Goal: Task Accomplishment & Management: Use online tool/utility

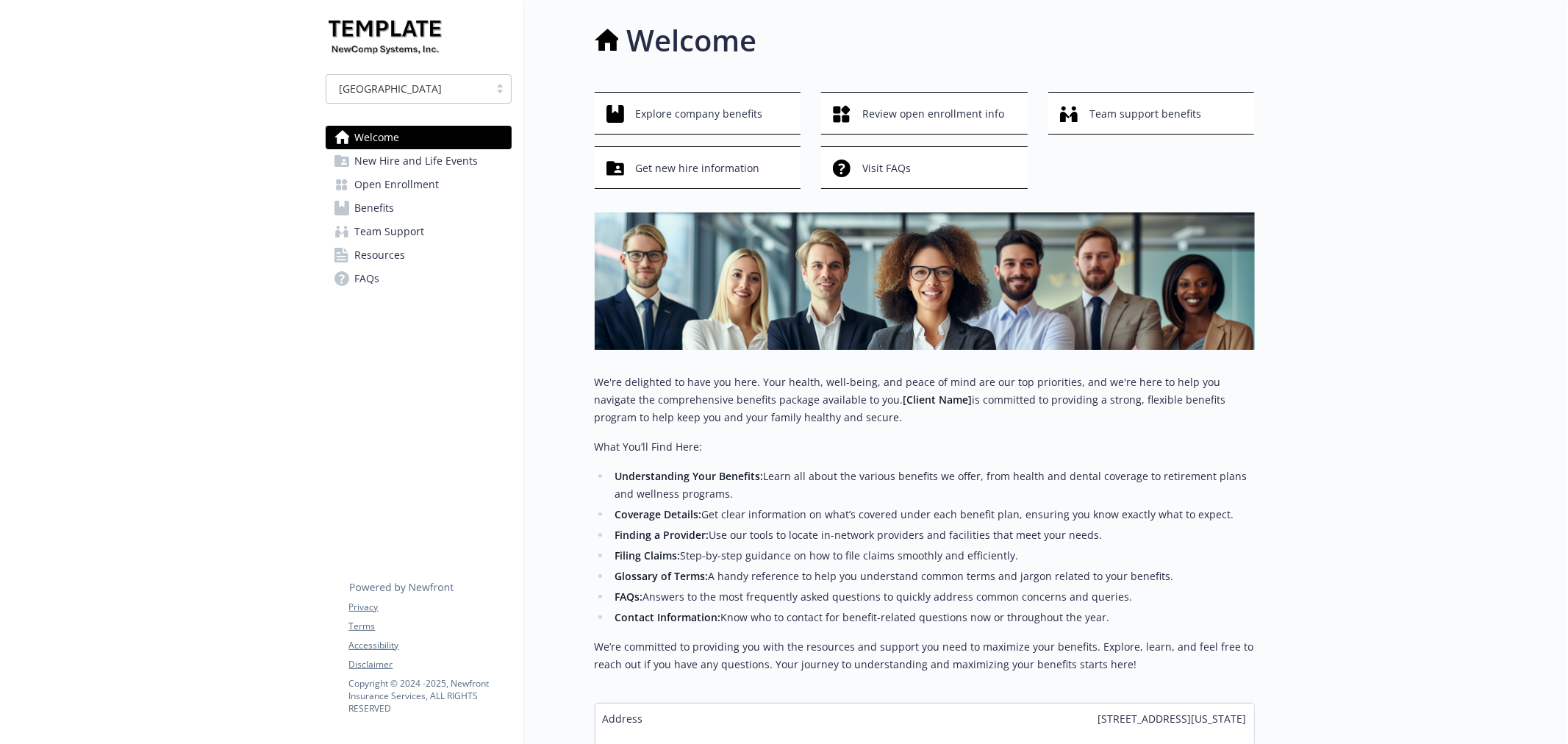
click at [386, 182] on span "Open Enrollment" at bounding box center [398, 184] width 85 height 23
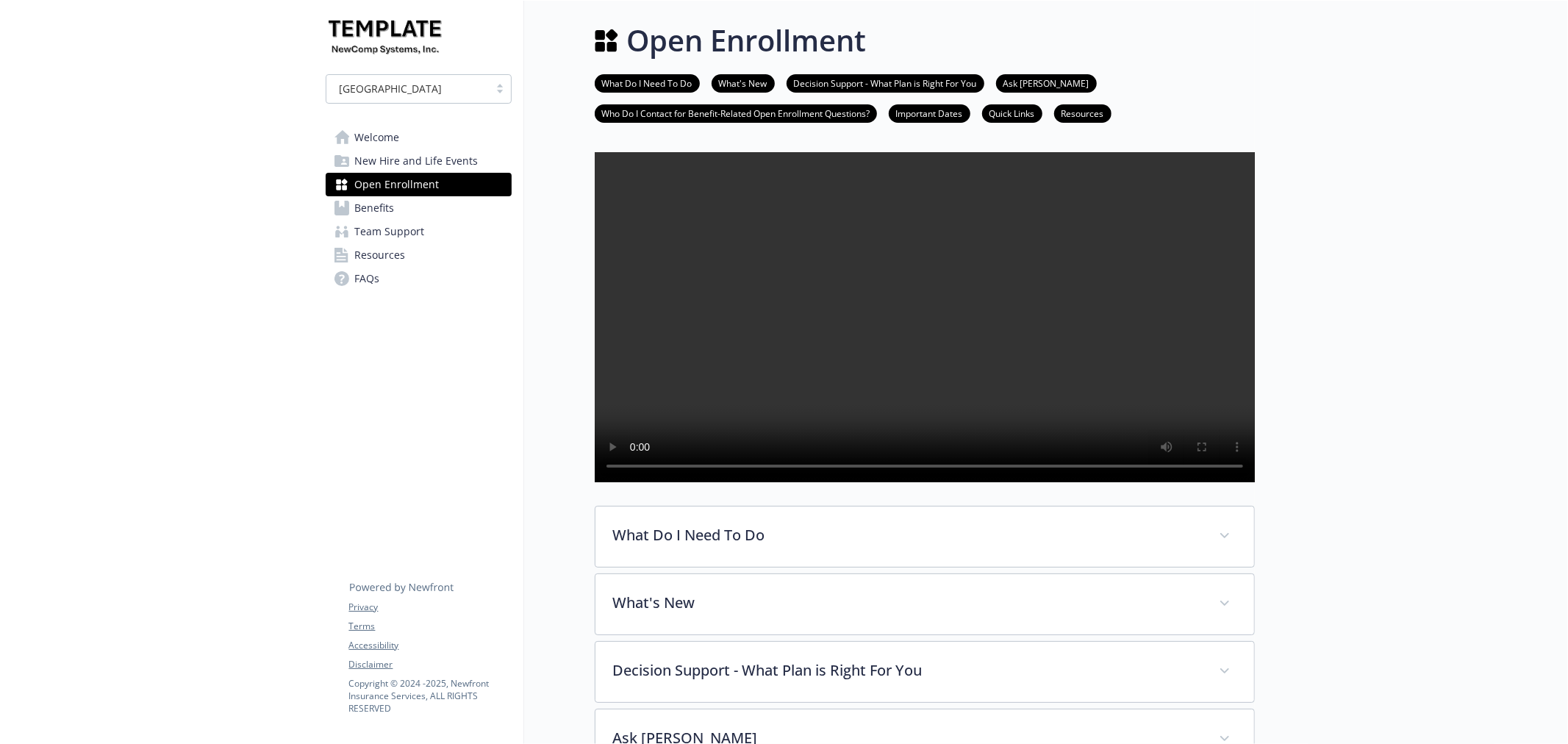
click at [379, 210] on span "Benefits" at bounding box center [375, 208] width 40 height 23
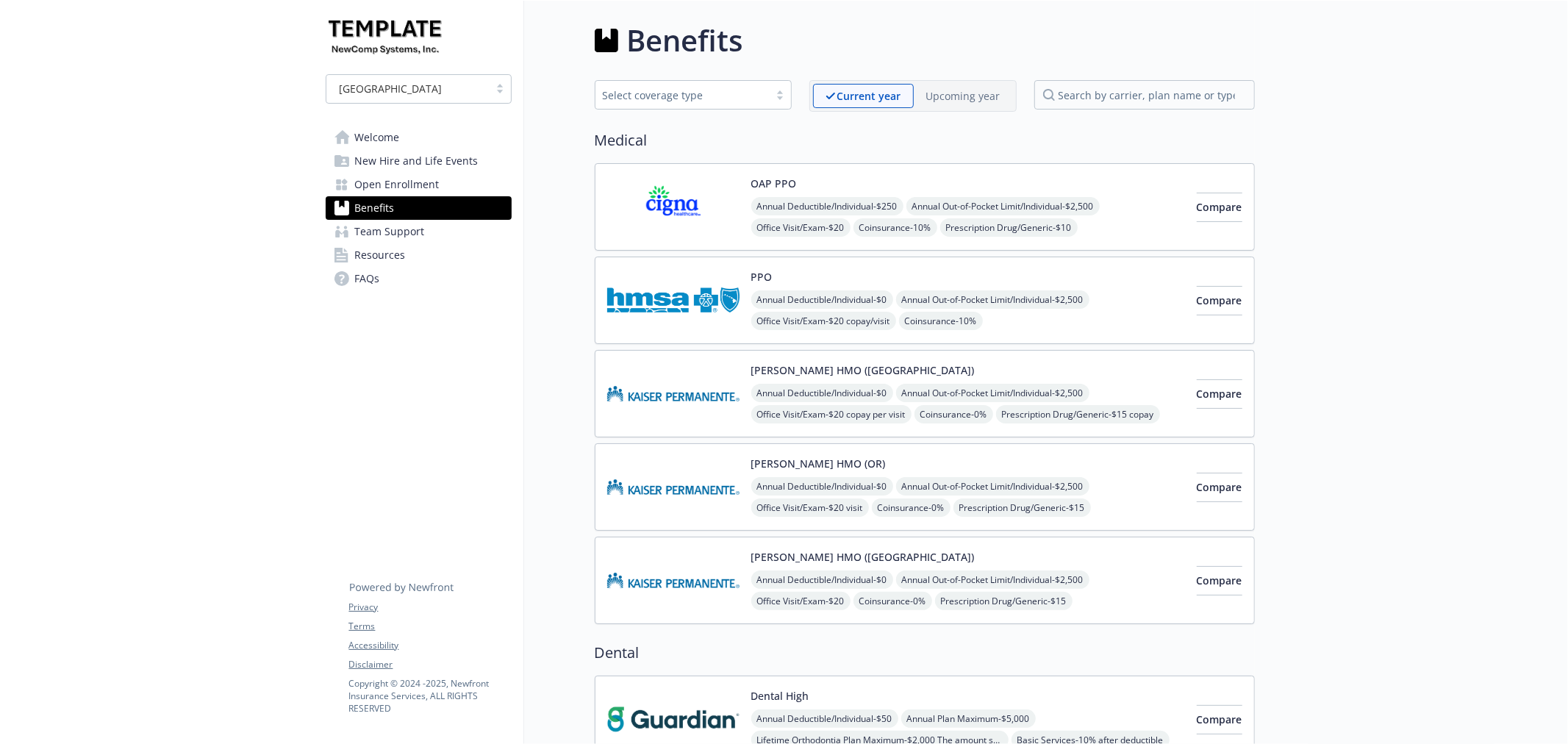
click at [974, 101] on p "Upcoming year" at bounding box center [963, 96] width 75 height 16
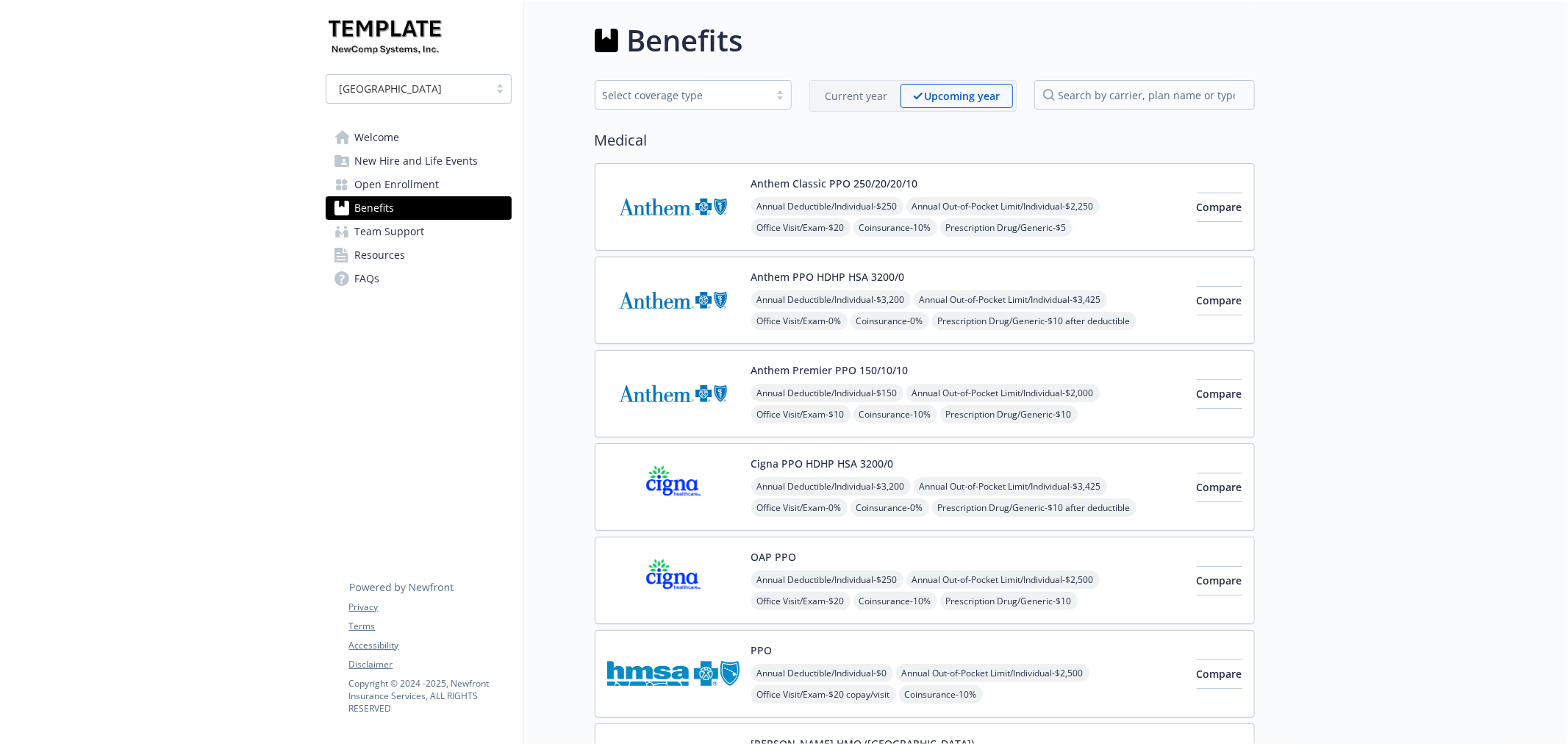
click at [392, 188] on span "Open Enrollment" at bounding box center [398, 184] width 85 height 23
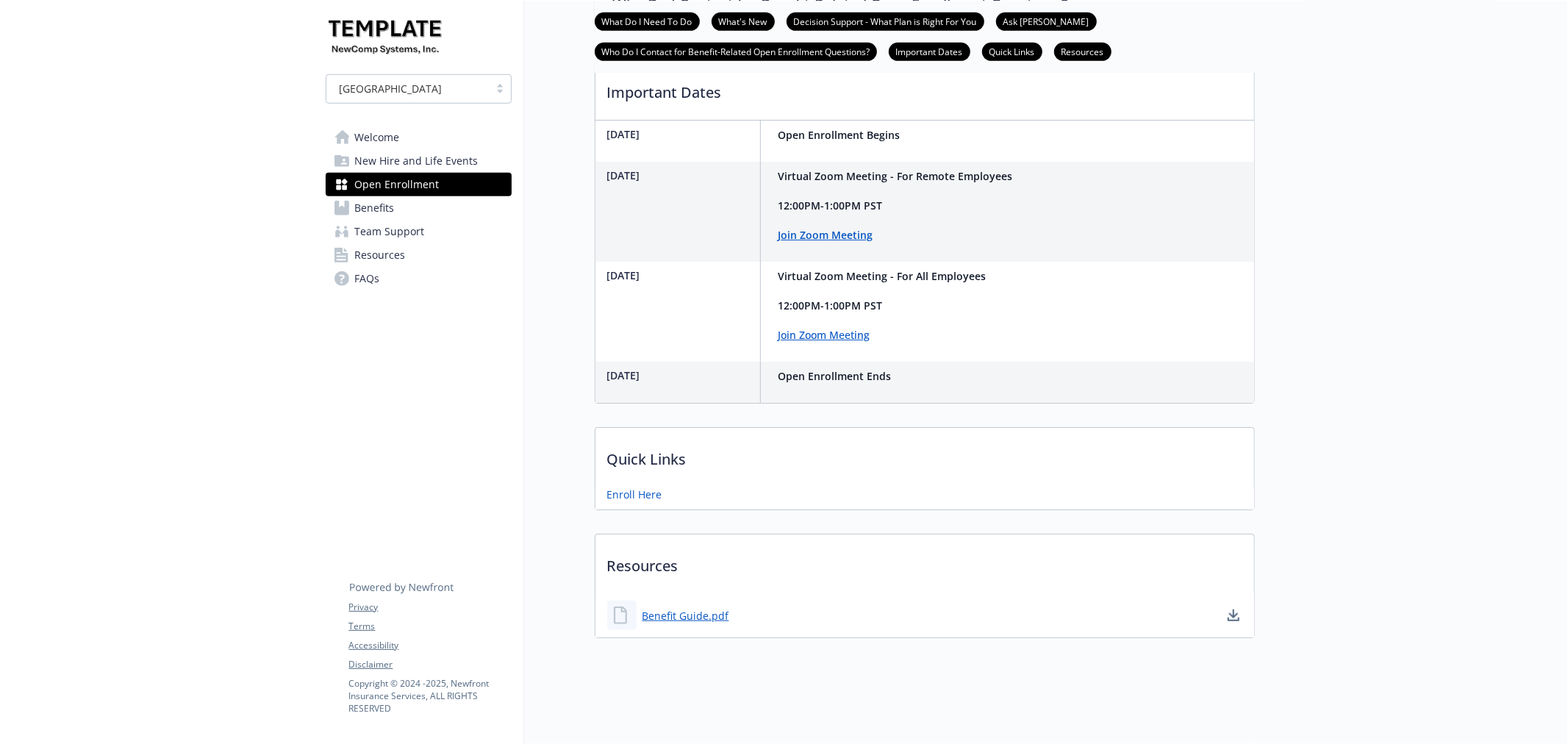
scroll to position [420, 0]
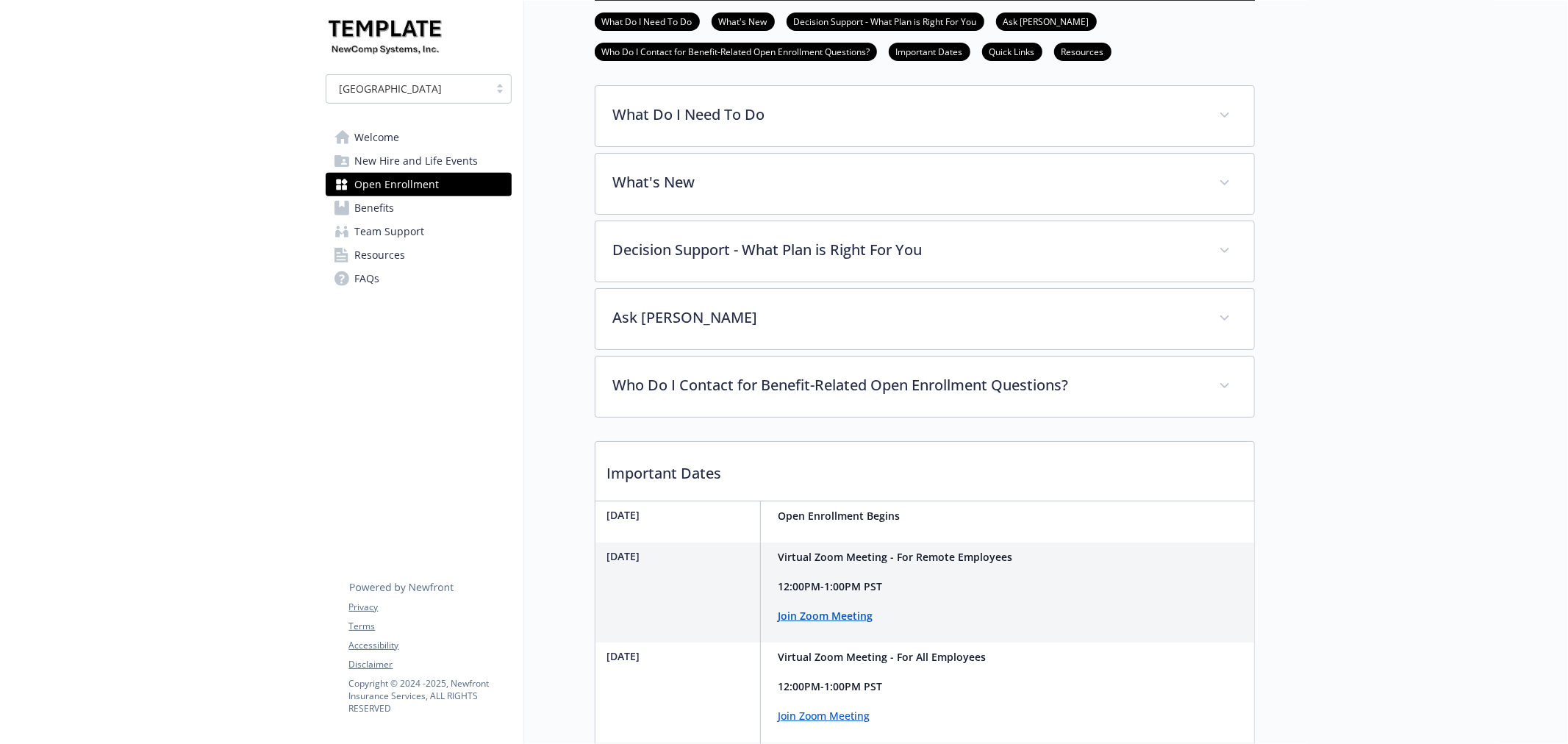
click at [431, 210] on link "Benefits" at bounding box center [418, 208] width 186 height 23
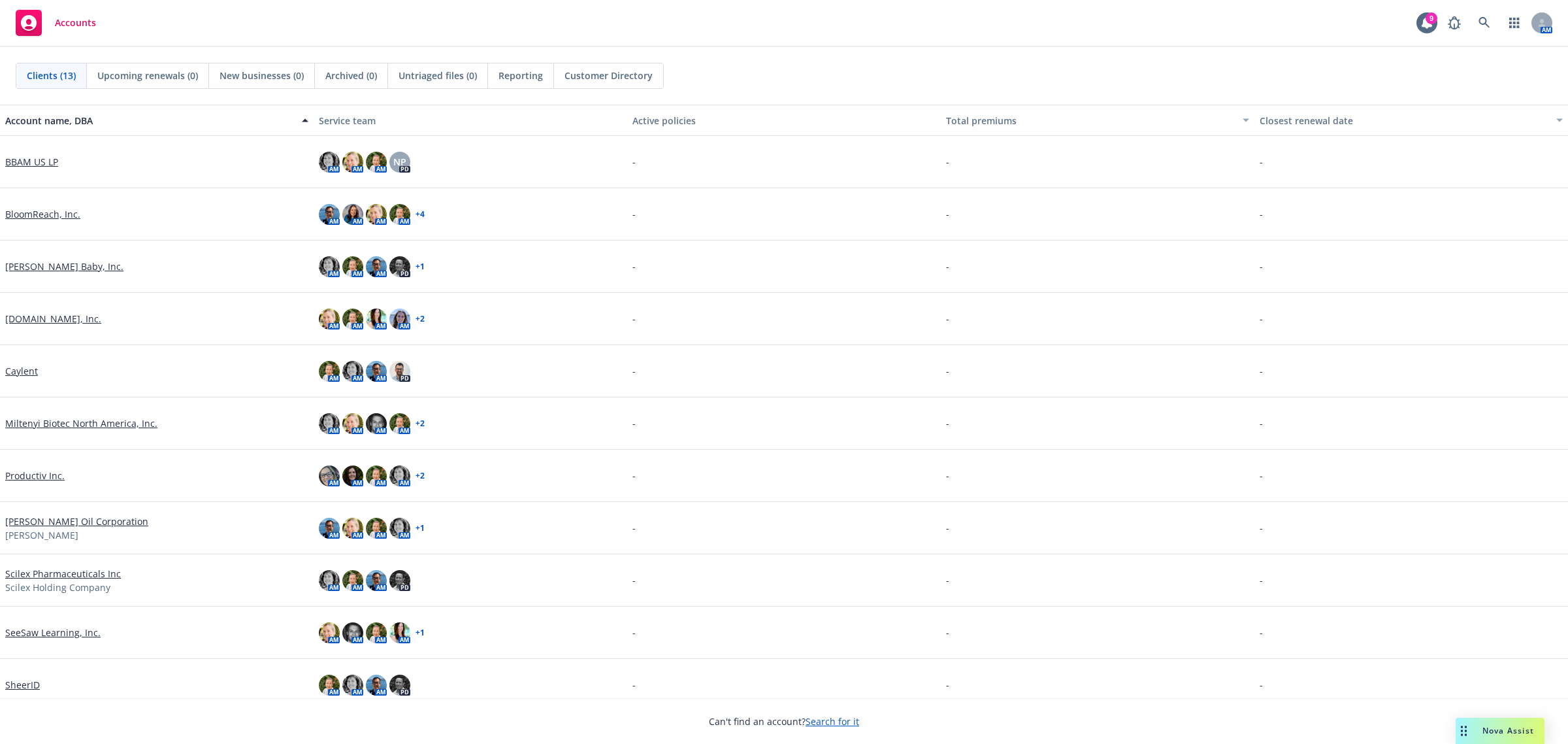
scroll to position [118, 0]
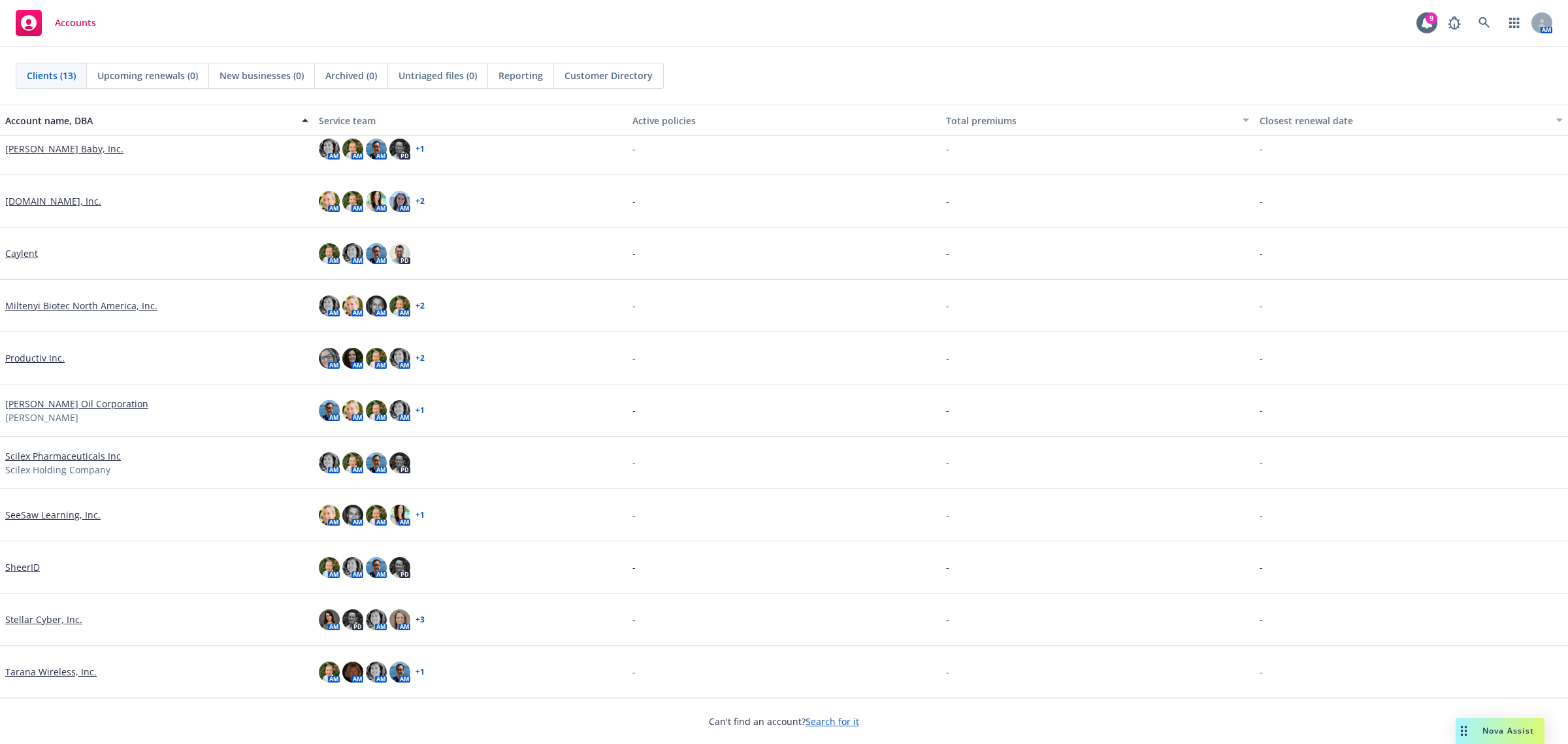
click at [34, 621] on link "Stellar Cyber, Inc." at bounding box center [44, 619] width 77 height 14
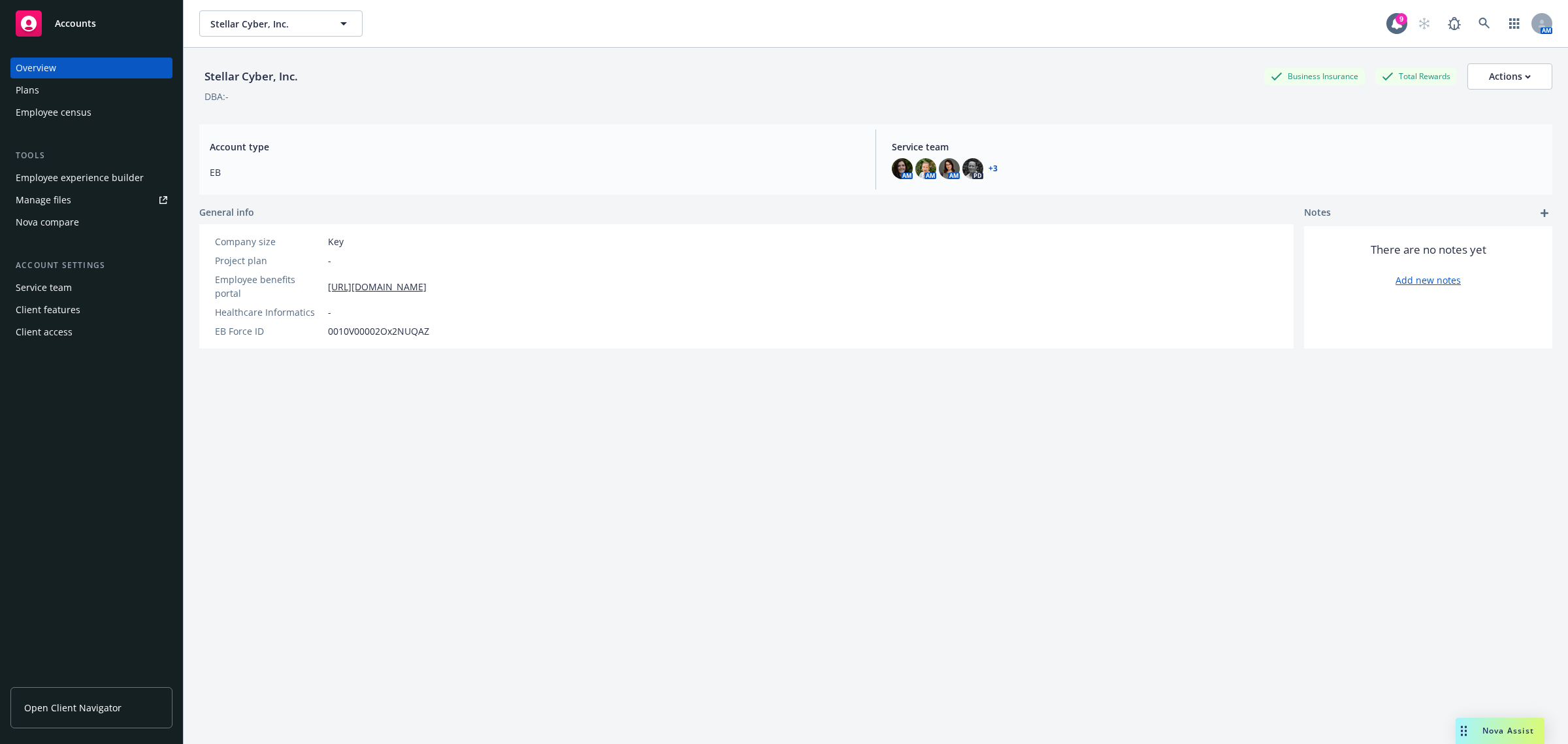
click at [39, 83] on div "Plans" at bounding box center [91, 90] width 152 height 21
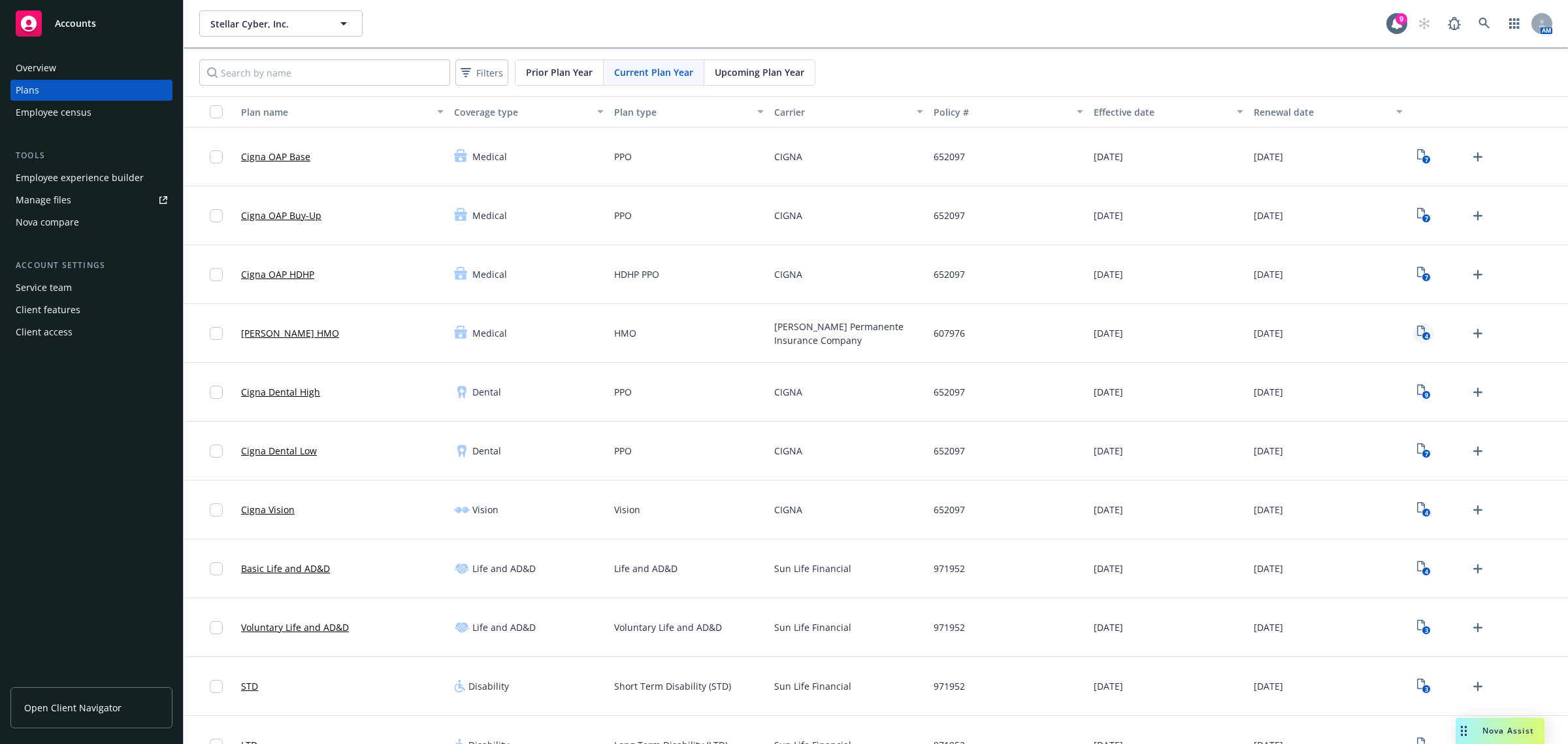
click at [1422, 335] on rect "View Plan Documents" at bounding box center [1426, 336] width 8 height 8
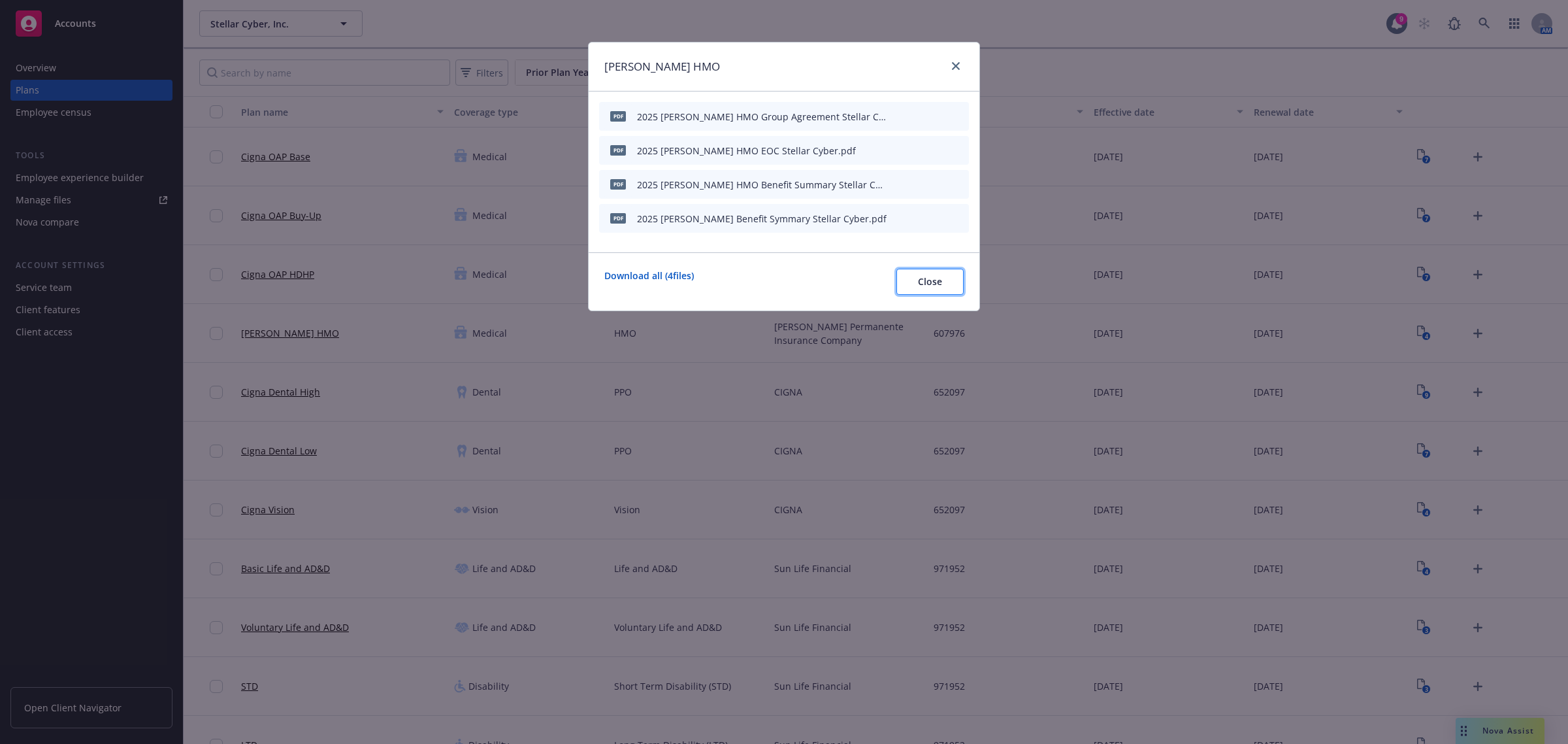
click at [942, 285] on button "Close" at bounding box center [929, 282] width 67 height 26
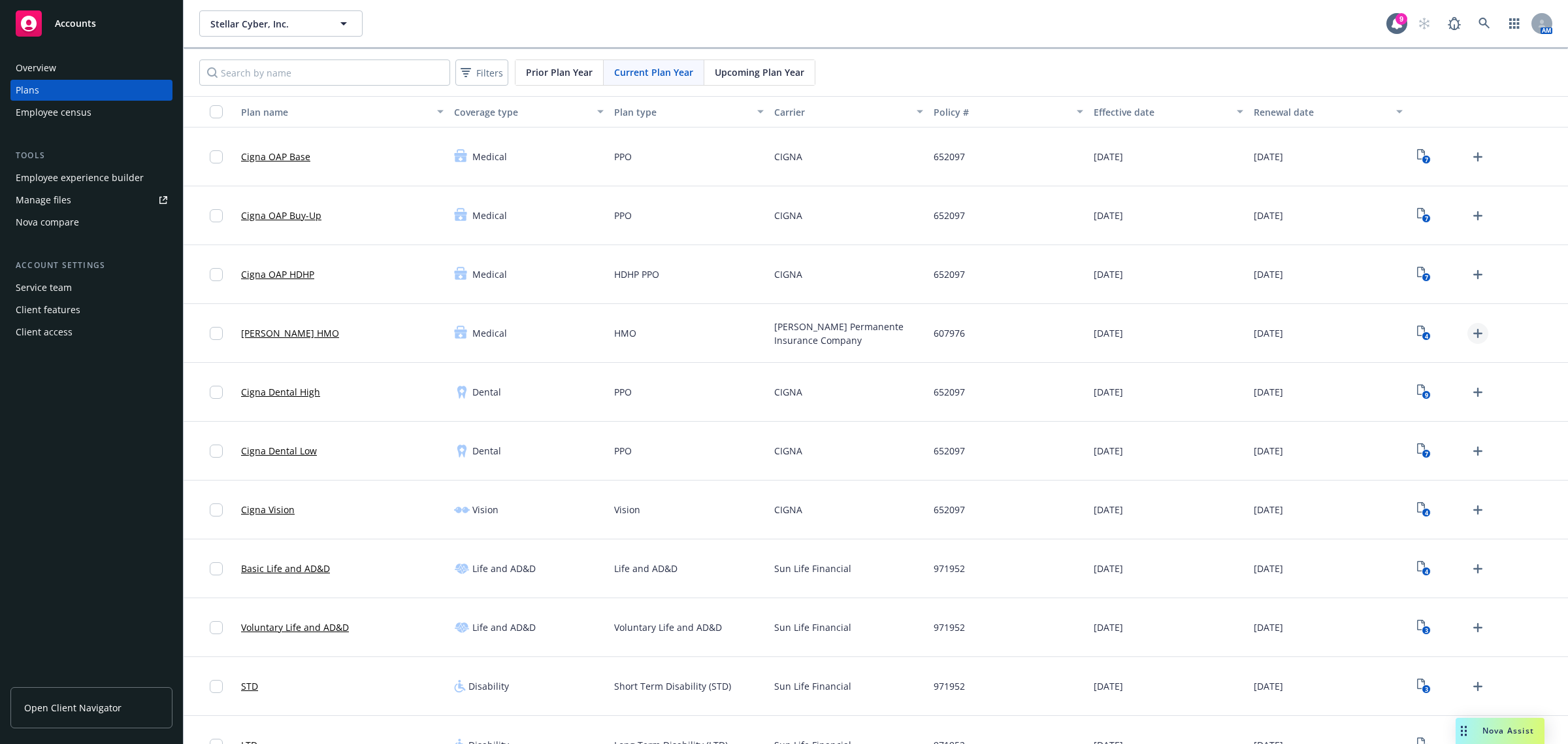
click at [1470, 327] on icon "Upload Plan Documents" at bounding box center [1477, 333] width 15 height 15
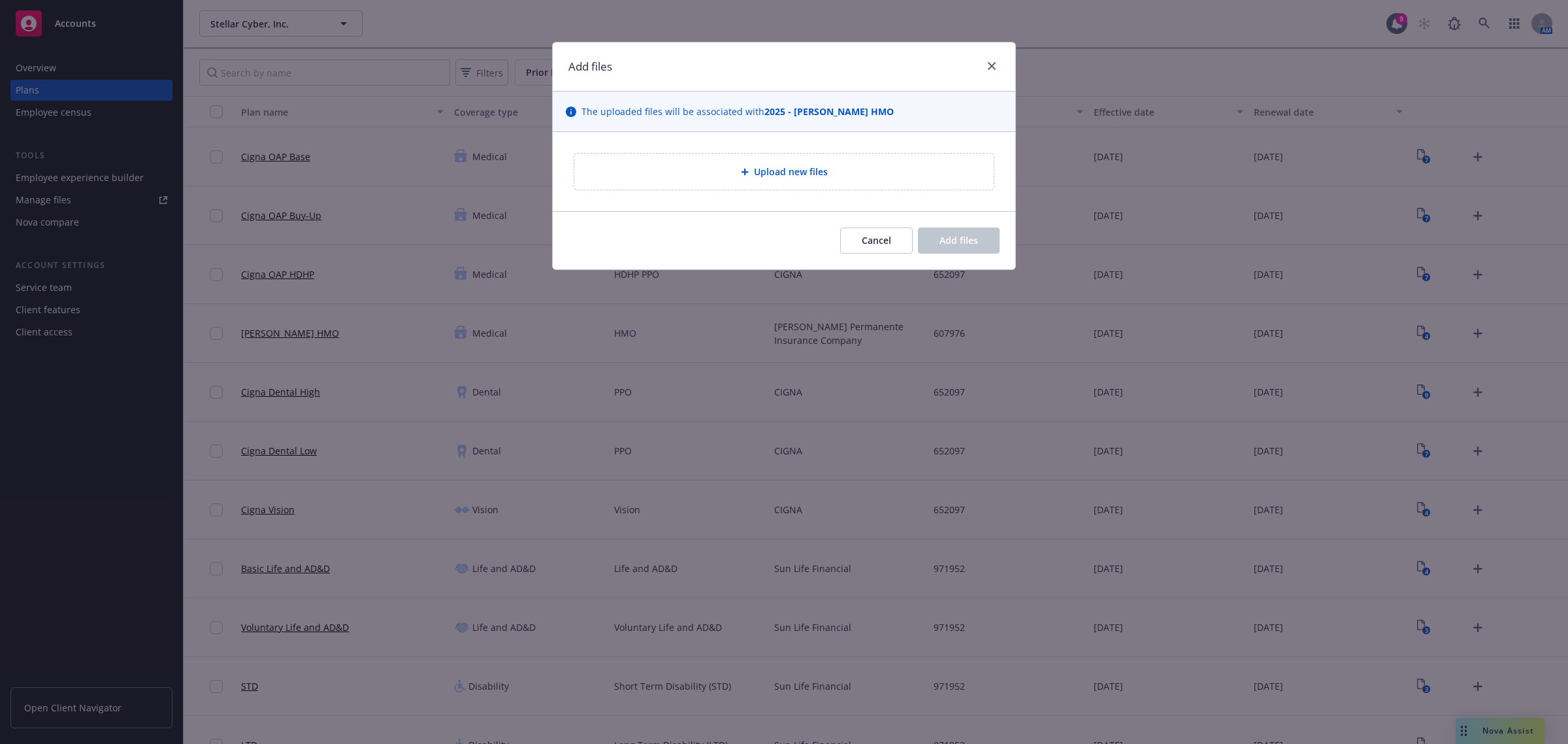
click at [791, 167] on span "Upload new files" at bounding box center [791, 172] width 74 height 14
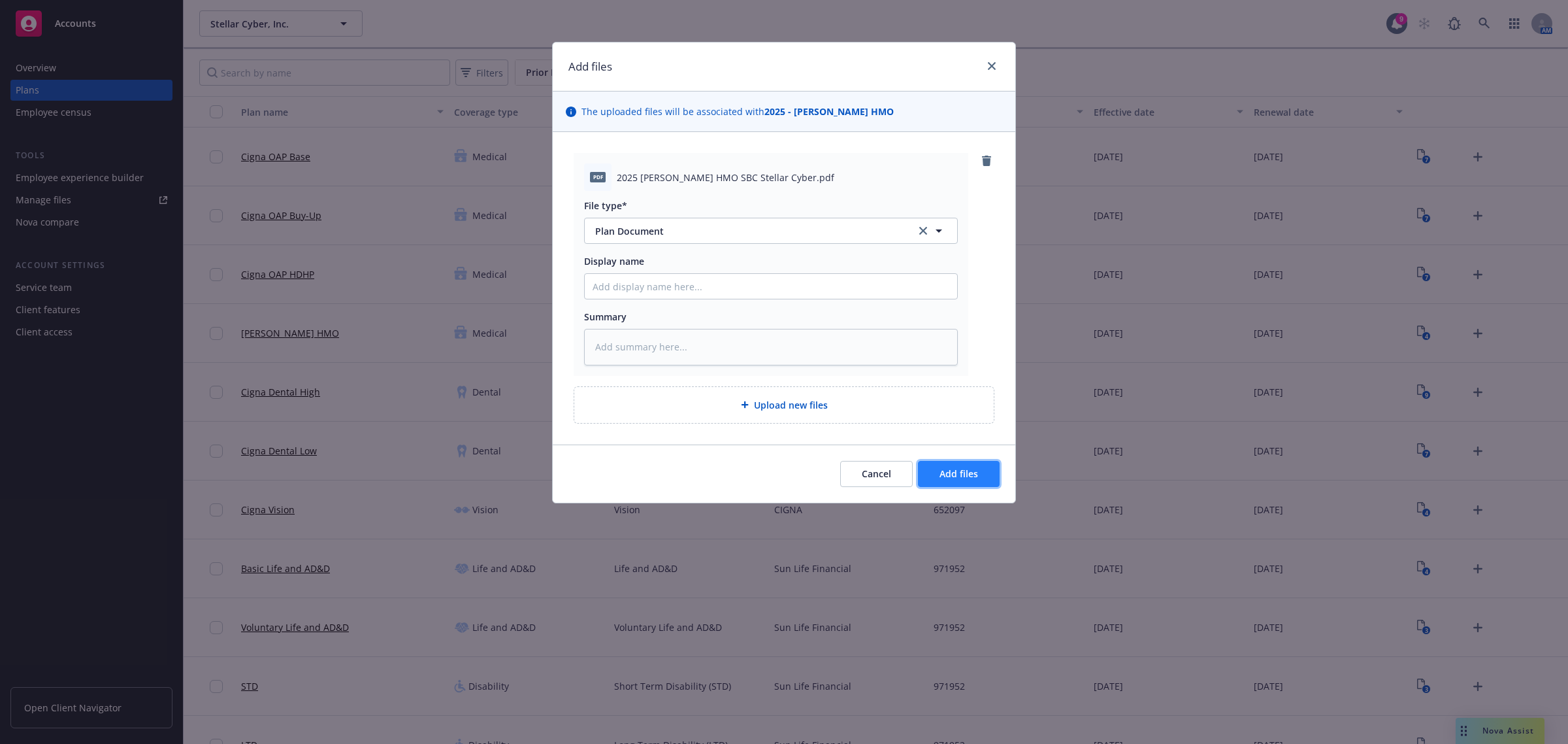
click at [968, 474] on span "Add files" at bounding box center [958, 474] width 38 height 12
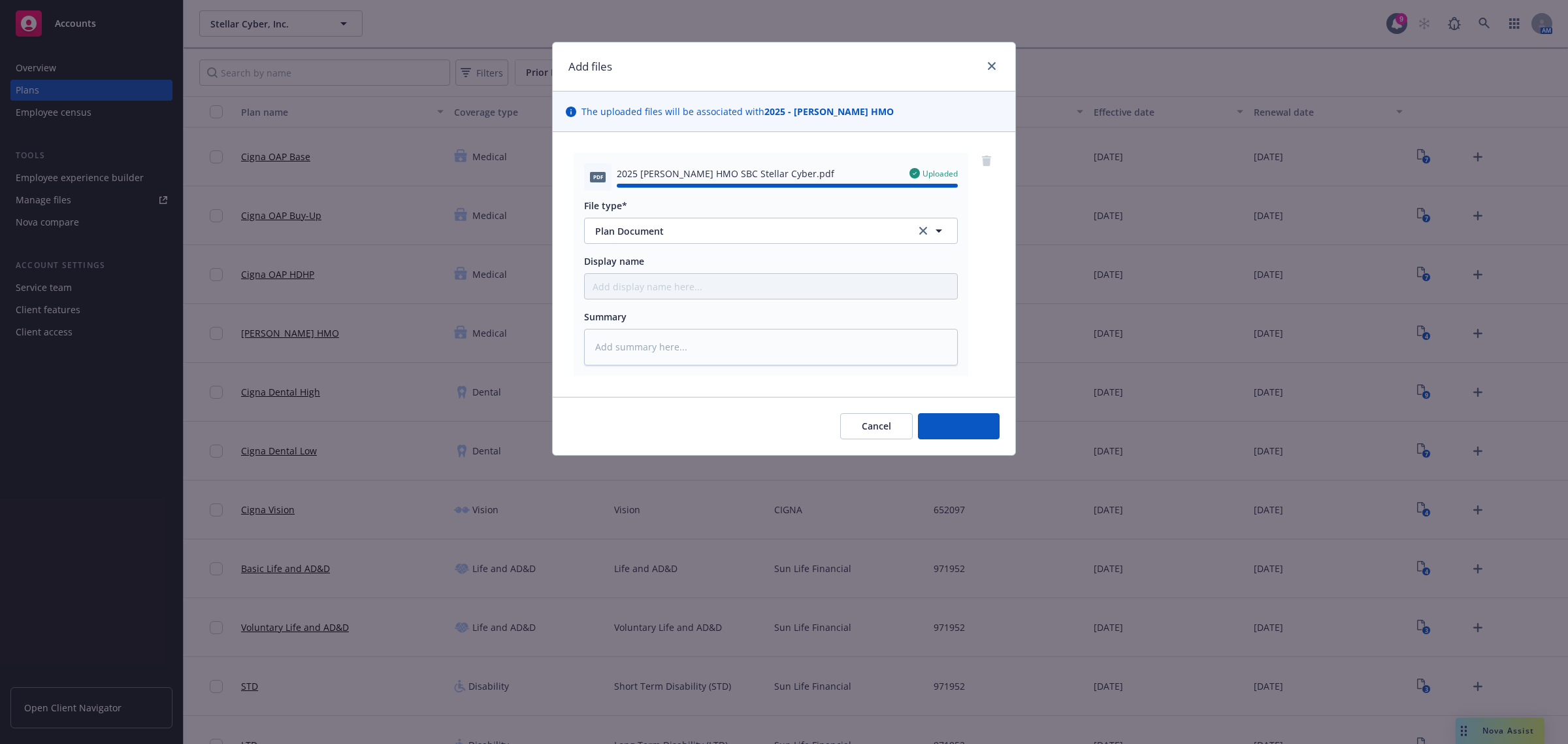
type textarea "x"
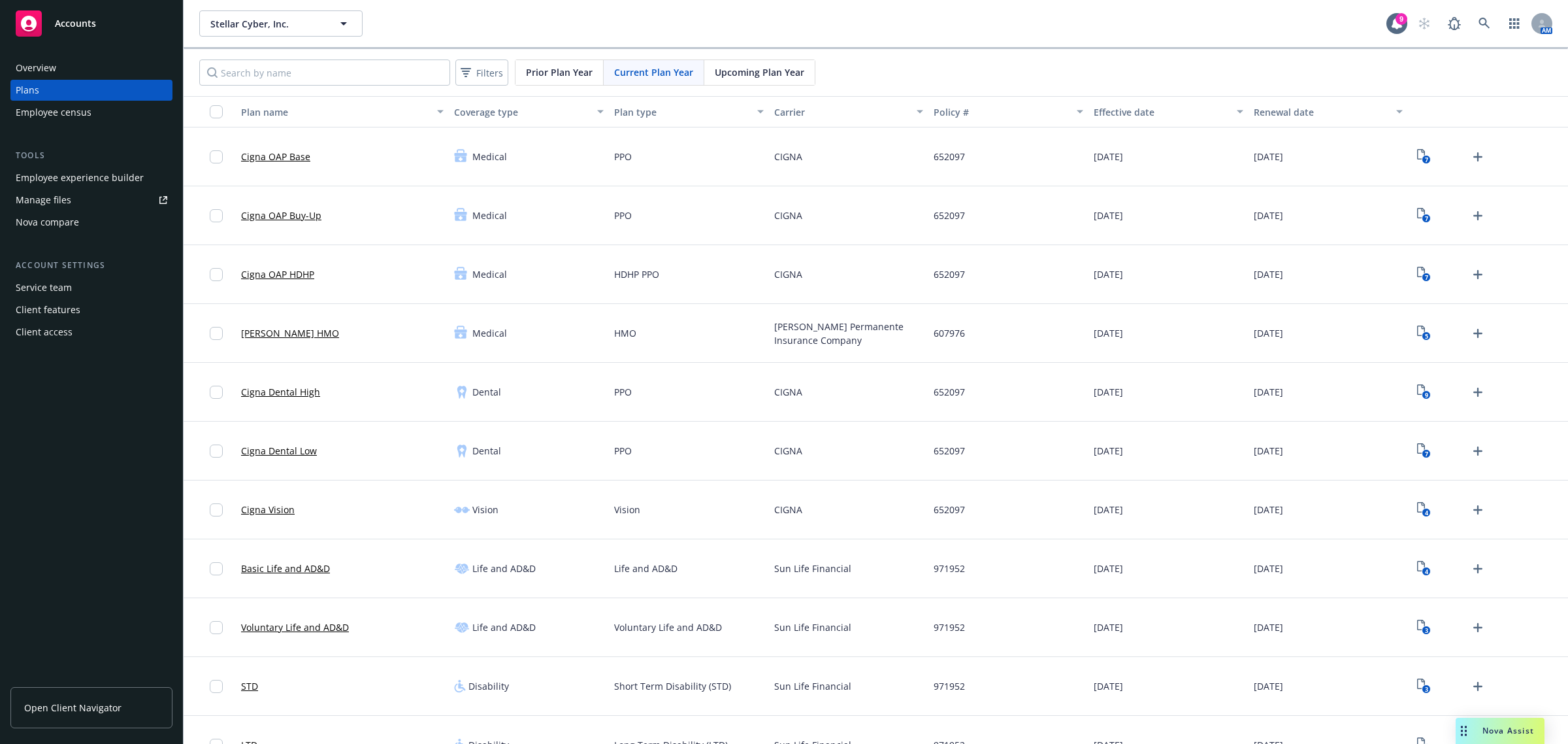
click at [72, 223] on div "Nova compare" at bounding box center [47, 222] width 63 height 21
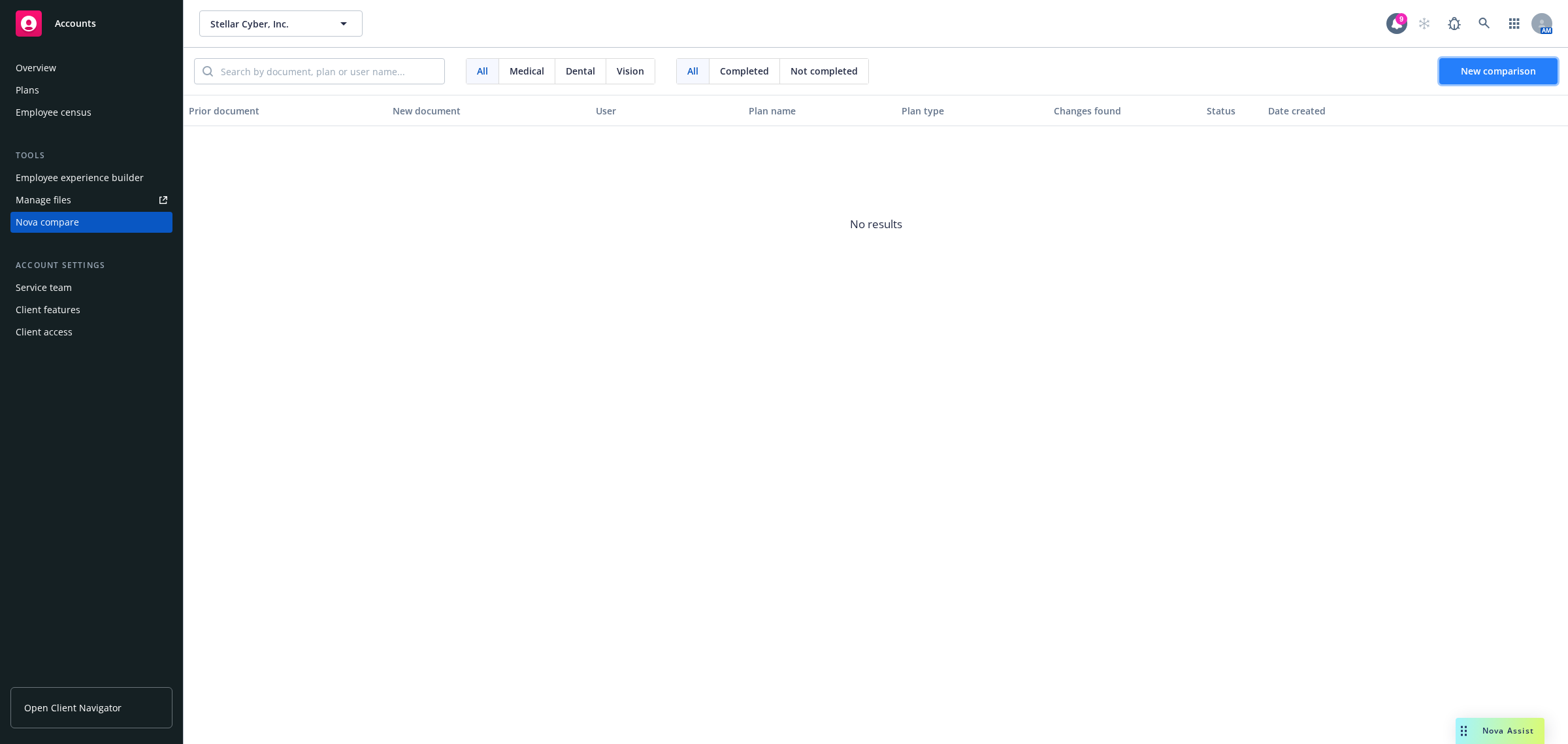
click at [1526, 70] on span "New comparison" at bounding box center [1498, 71] width 75 height 12
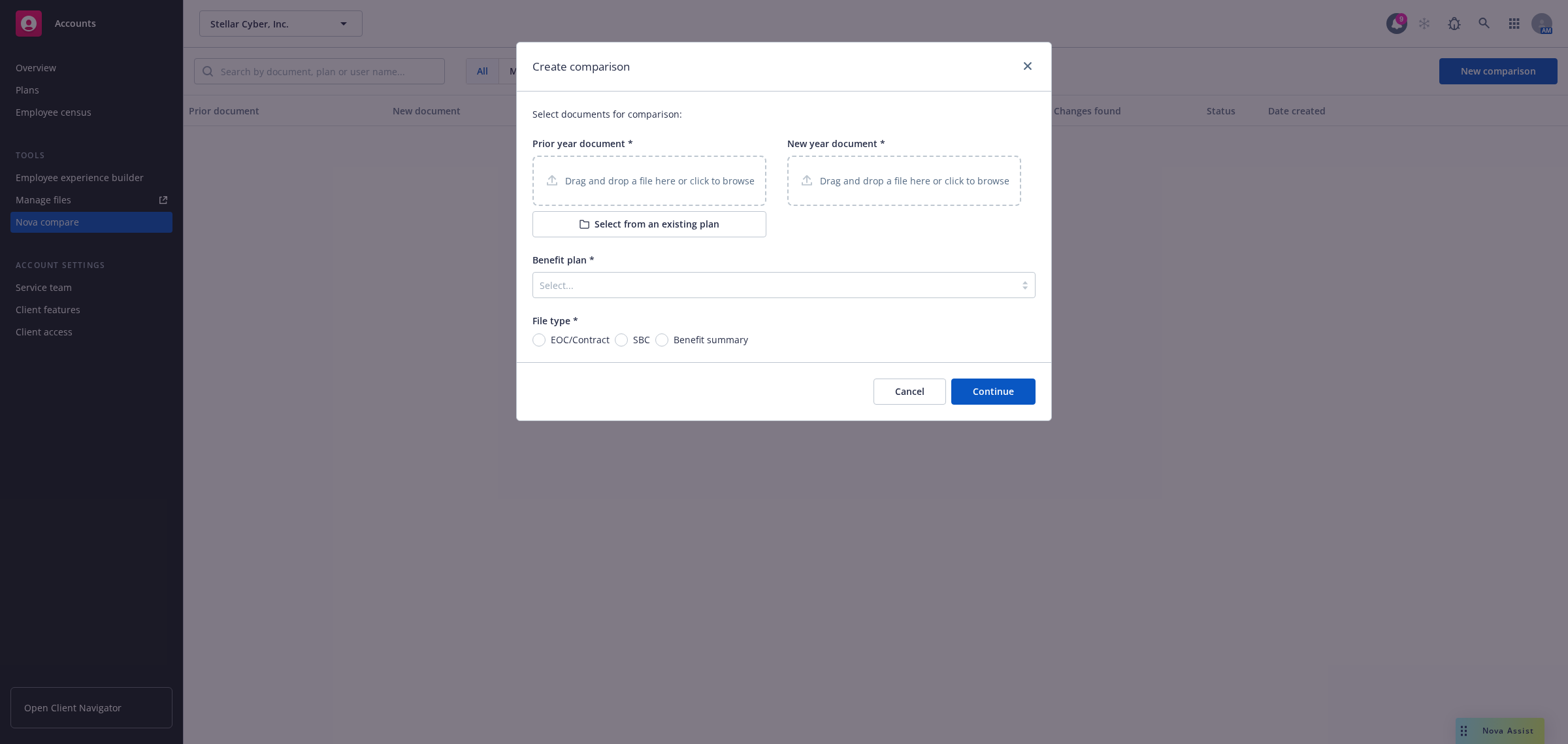
click at [680, 170] on div "Drag and drop a file here or click to browse" at bounding box center [650, 180] width 234 height 50
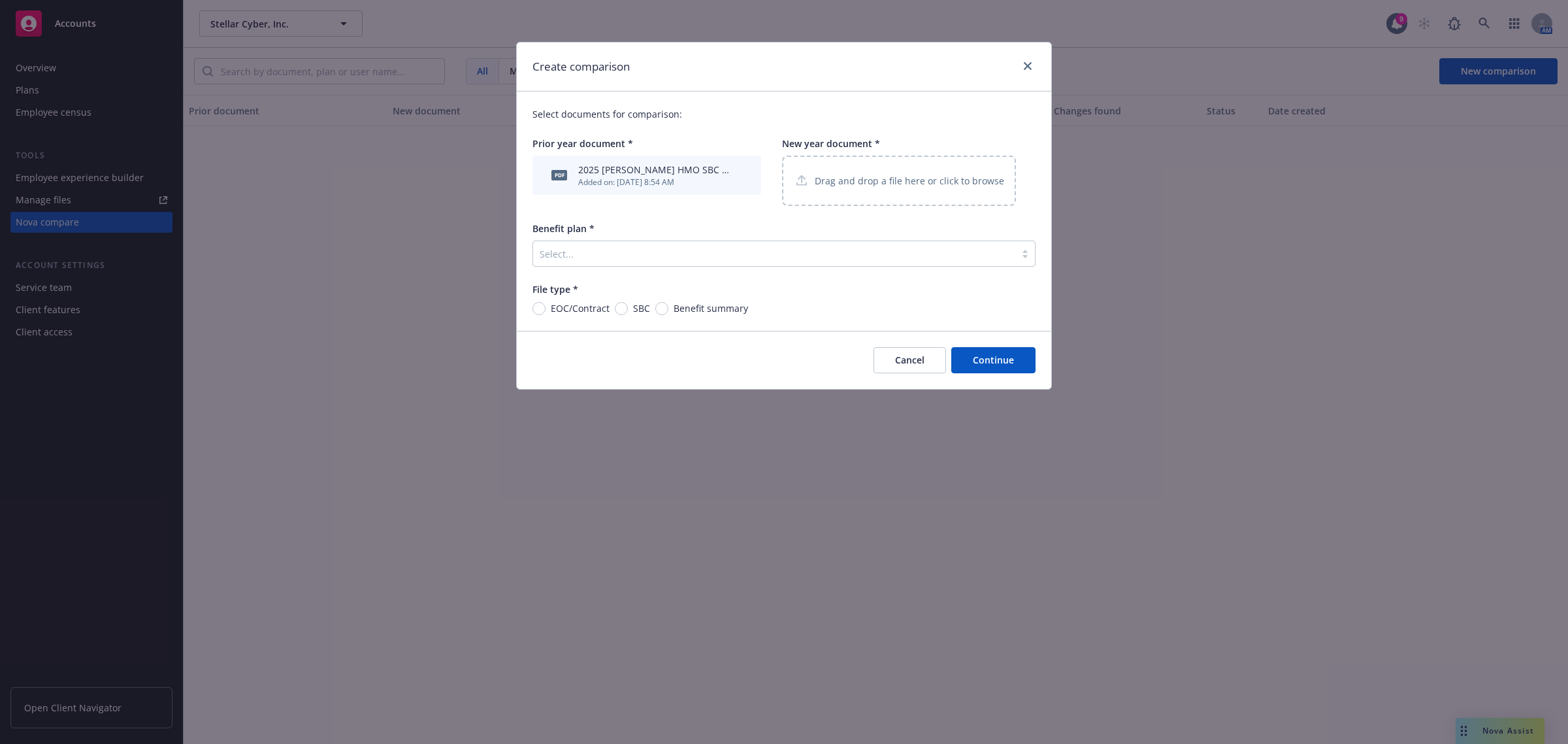
click at [955, 177] on p "Drag and drop a file here or click to browse" at bounding box center [909, 181] width 189 height 14
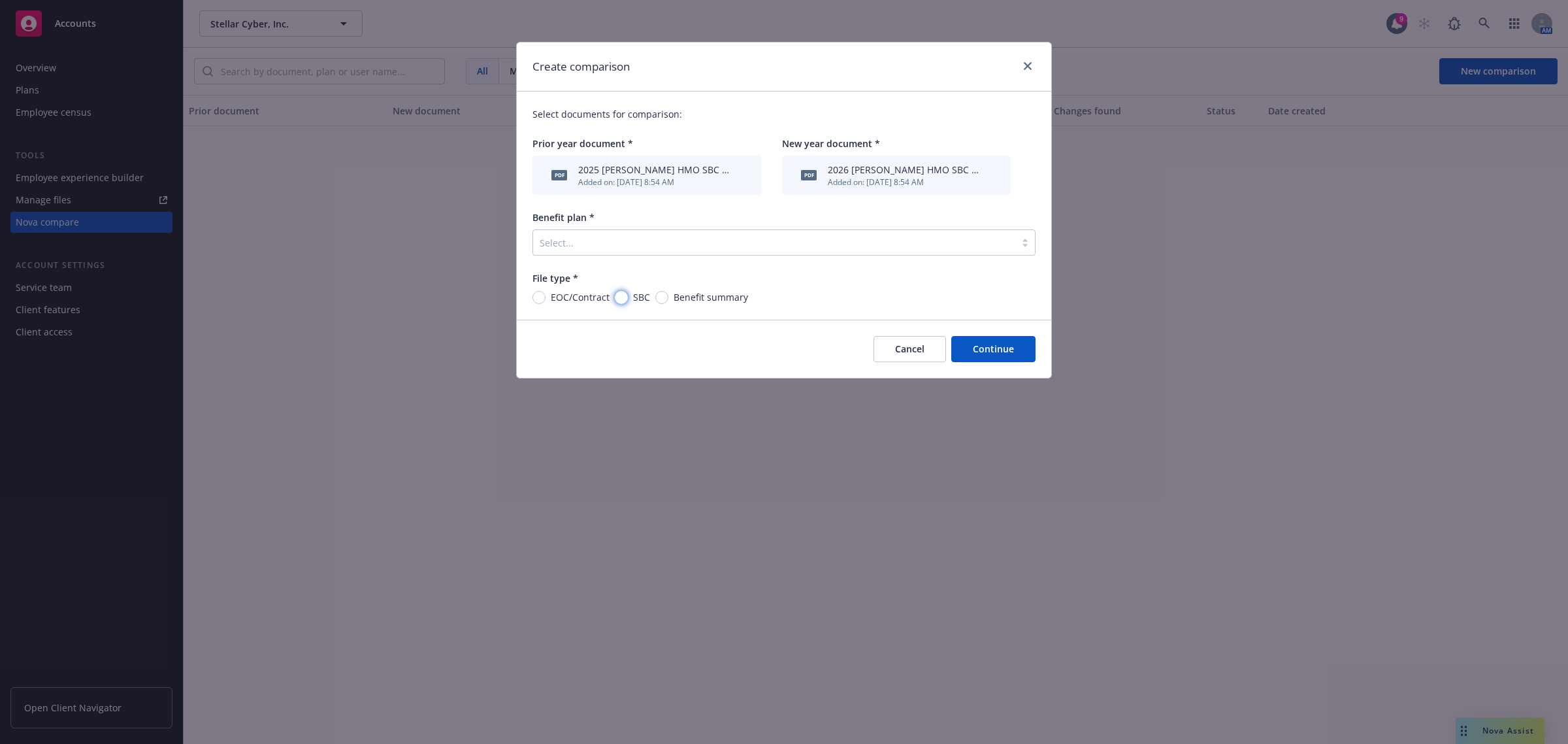
click at [620, 296] on input "SBC" at bounding box center [621, 297] width 13 height 13
radio input "true"
click at [696, 243] on div at bounding box center [774, 243] width 469 height 15
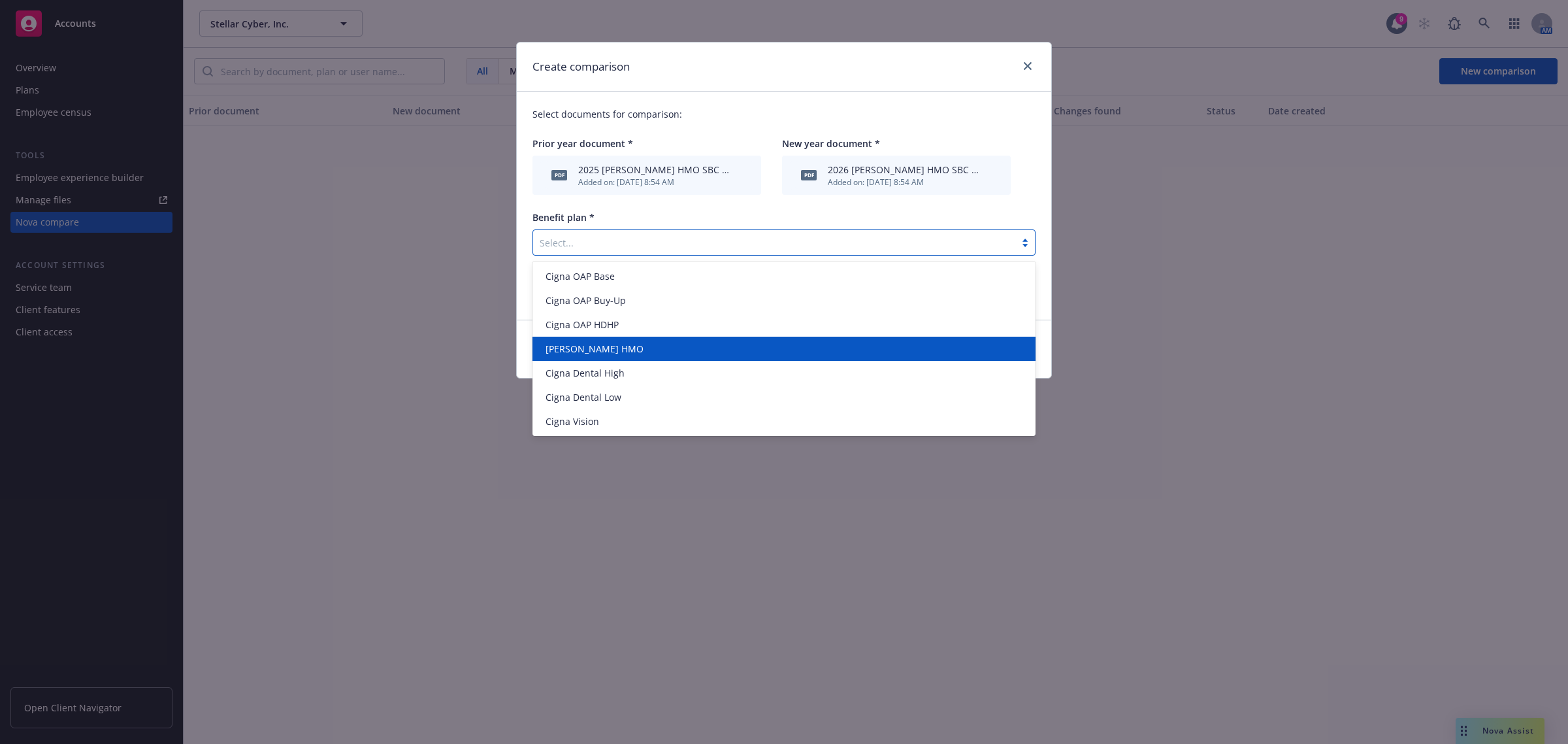
click at [681, 348] on div "Kaiser HMO" at bounding box center [784, 349] width 487 height 14
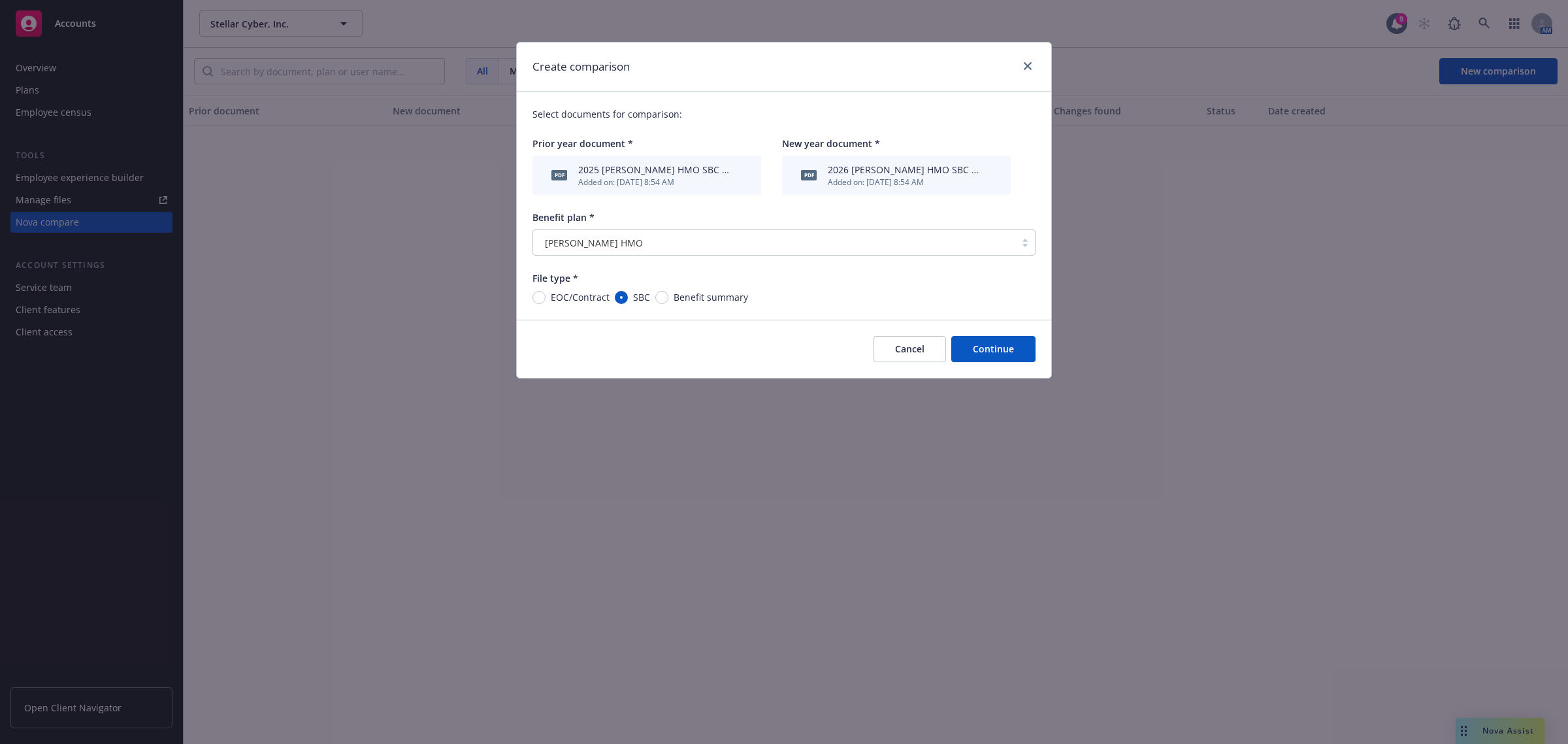
click at [991, 347] on button "Continue" at bounding box center [993, 349] width 84 height 26
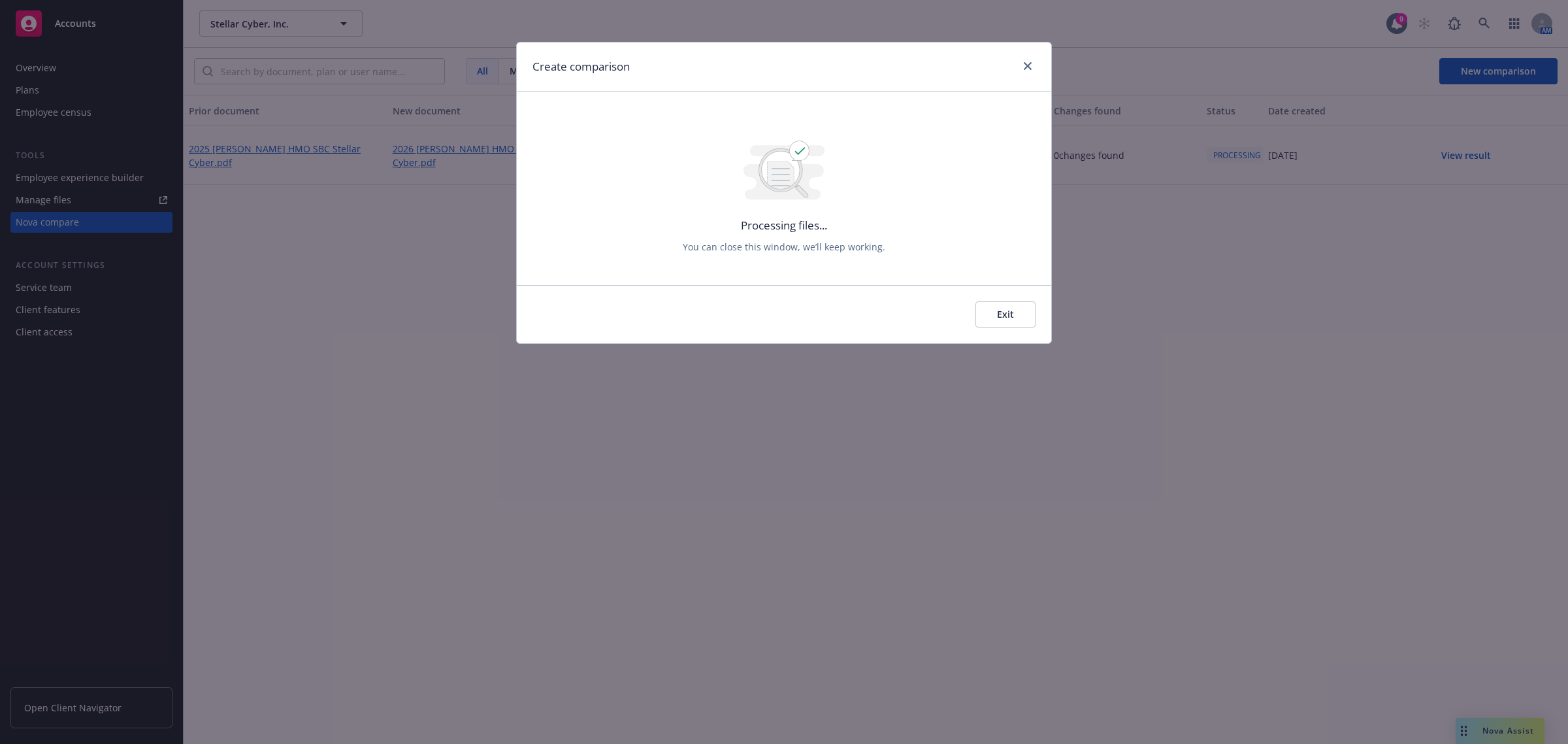
click at [1016, 314] on button "Exit" at bounding box center [1005, 314] width 60 height 26
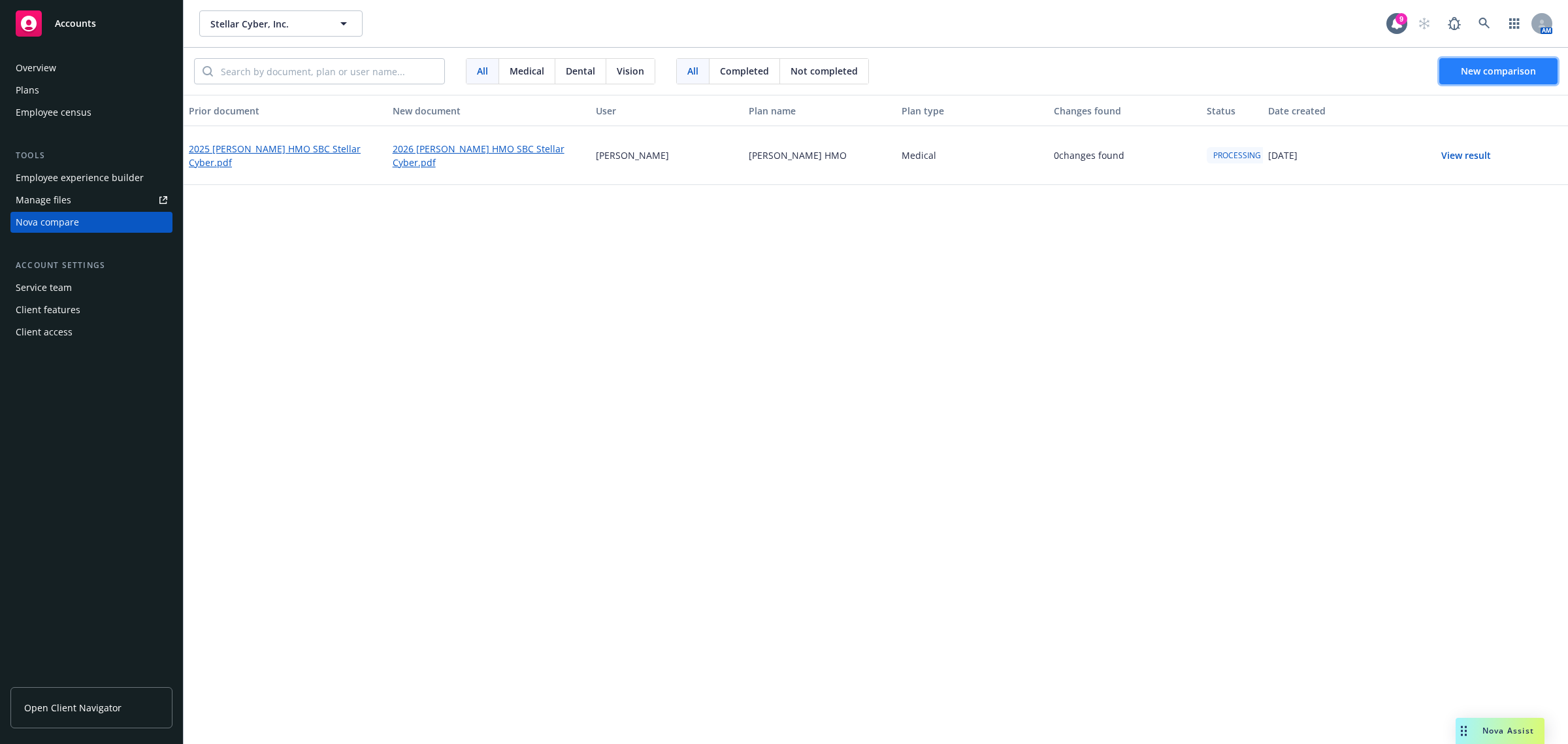
click at [1493, 69] on span "New comparison" at bounding box center [1498, 71] width 75 height 12
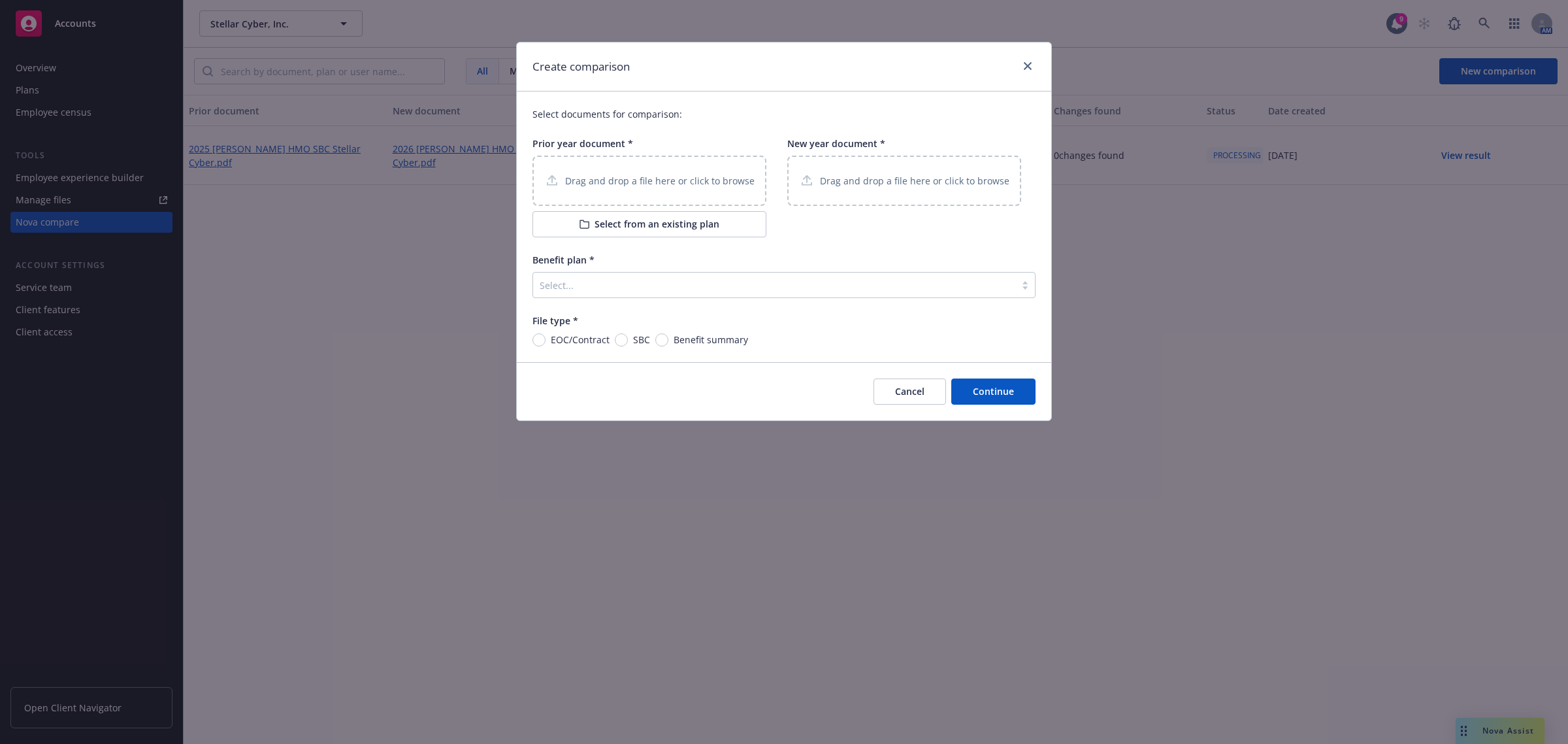
click at [831, 183] on p "Drag and drop a file here or click to browse" at bounding box center [914, 181] width 189 height 14
click at [676, 179] on p "Drag and drop a file here or click to browse" at bounding box center [660, 181] width 189 height 14
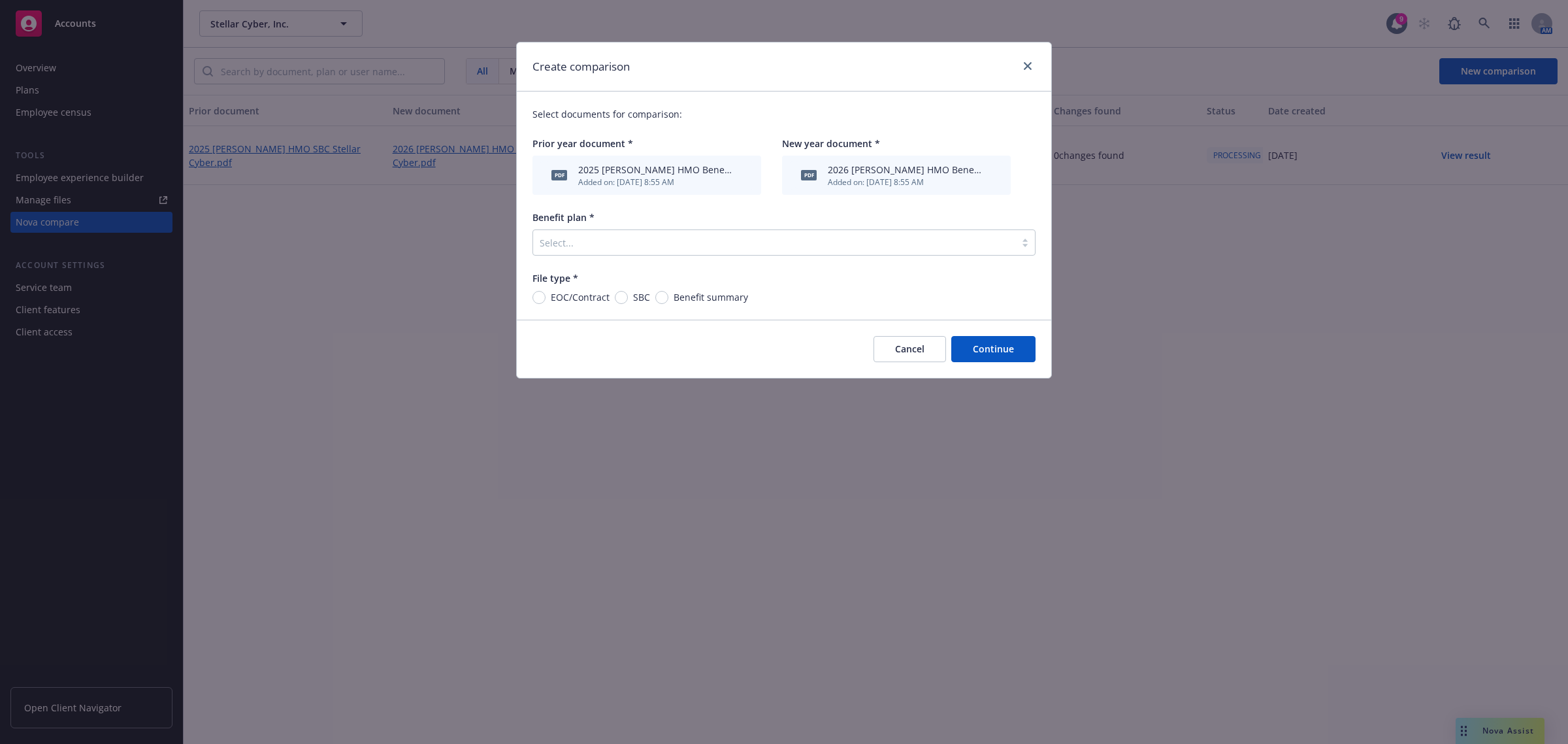
click at [596, 247] on div at bounding box center [774, 243] width 469 height 15
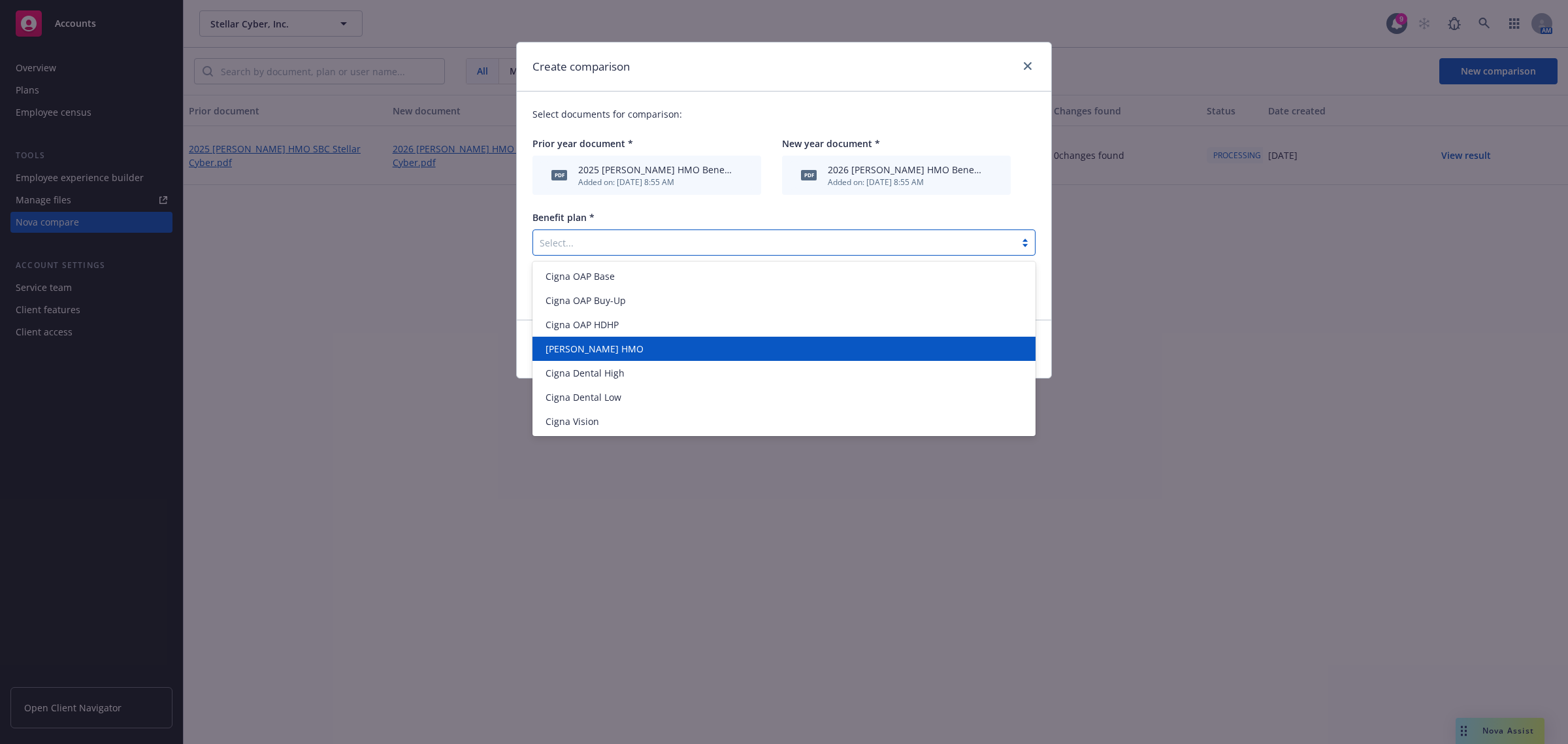
click at [589, 354] on span "Kaiser HMO" at bounding box center [594, 349] width 98 height 14
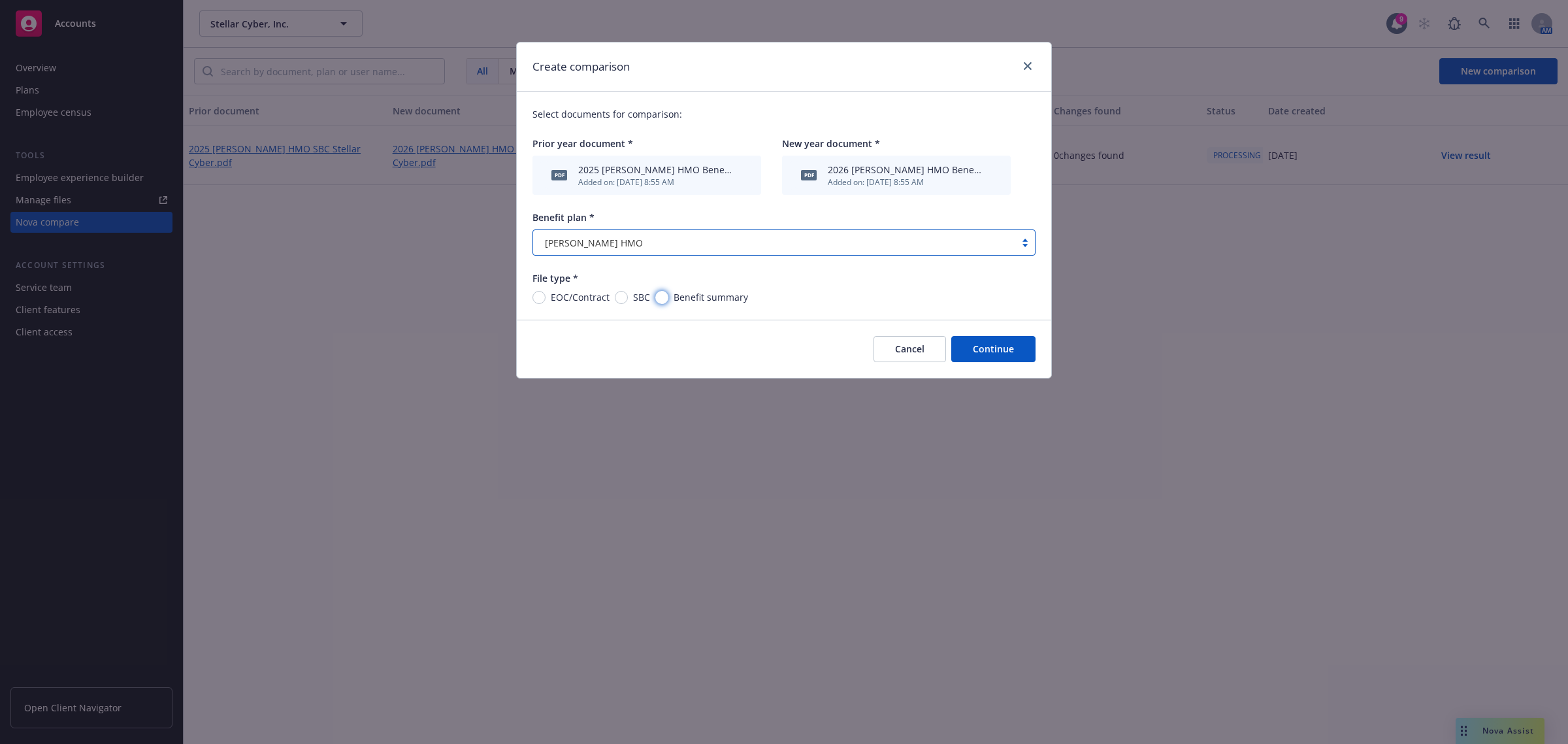
click at [667, 297] on input "Benefit summary" at bounding box center [661, 297] width 13 height 13
radio input "true"
click at [987, 347] on button "Continue" at bounding box center [993, 349] width 84 height 26
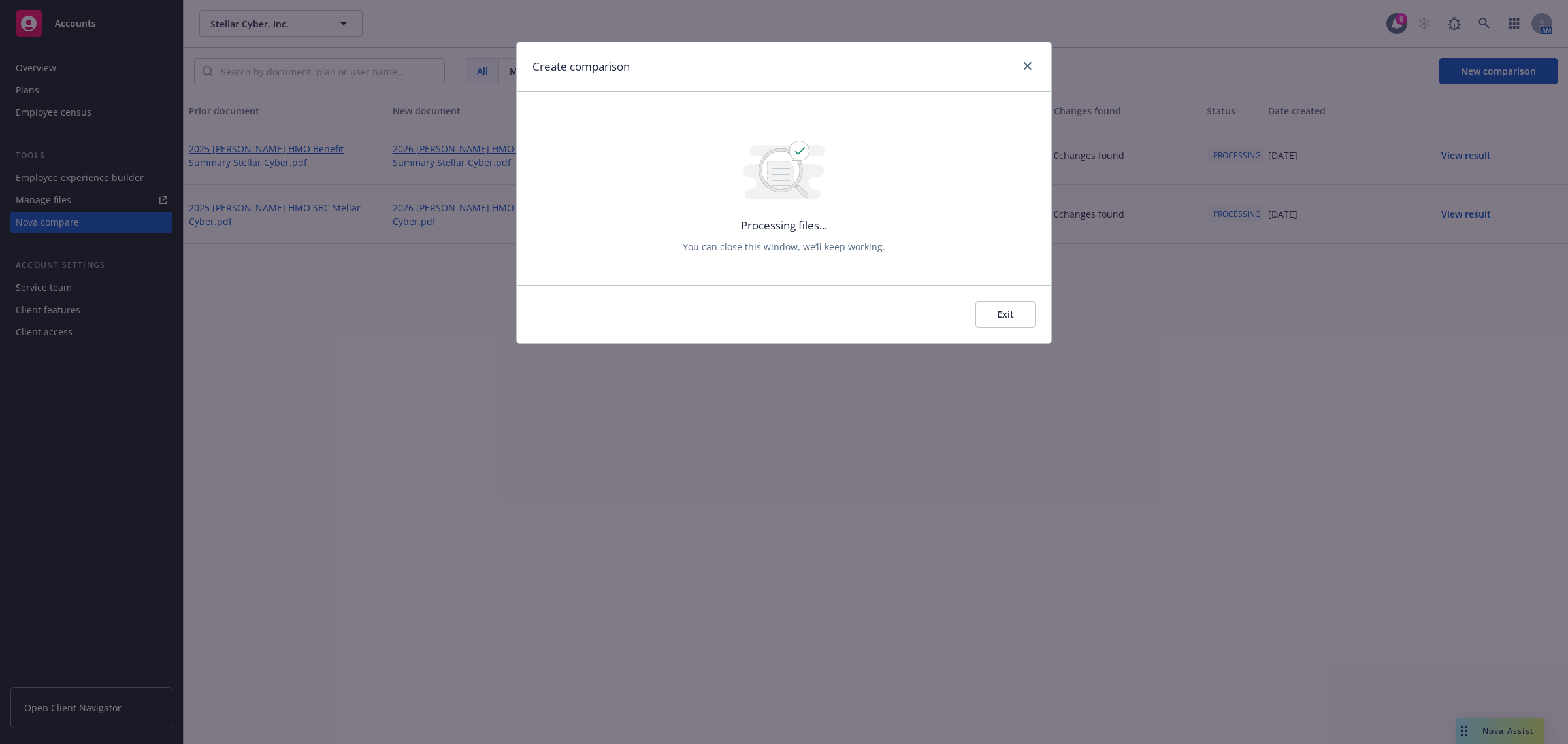
click at [1012, 316] on button "Exit" at bounding box center [1005, 314] width 60 height 26
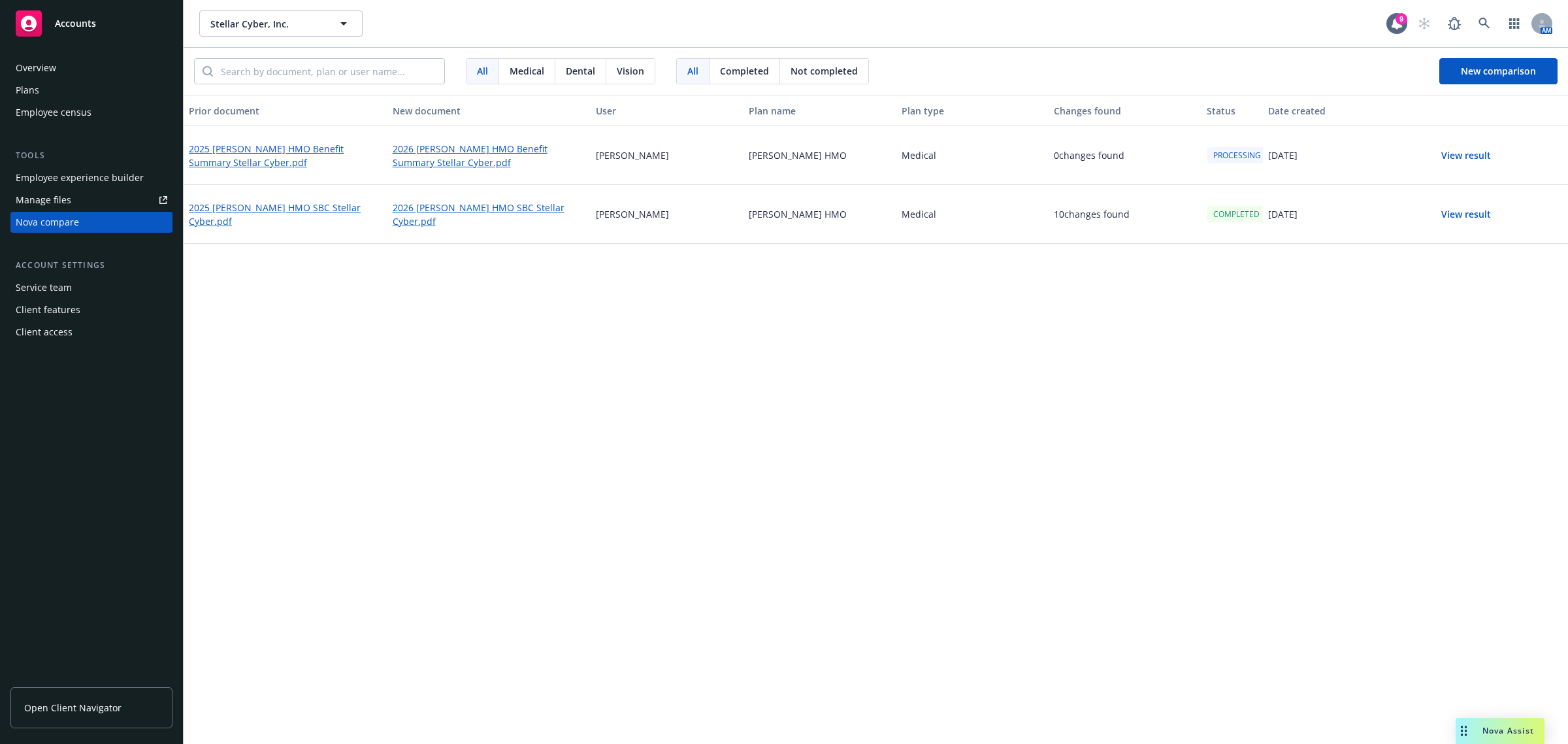
click at [1467, 213] on button "View result" at bounding box center [1466, 214] width 92 height 26
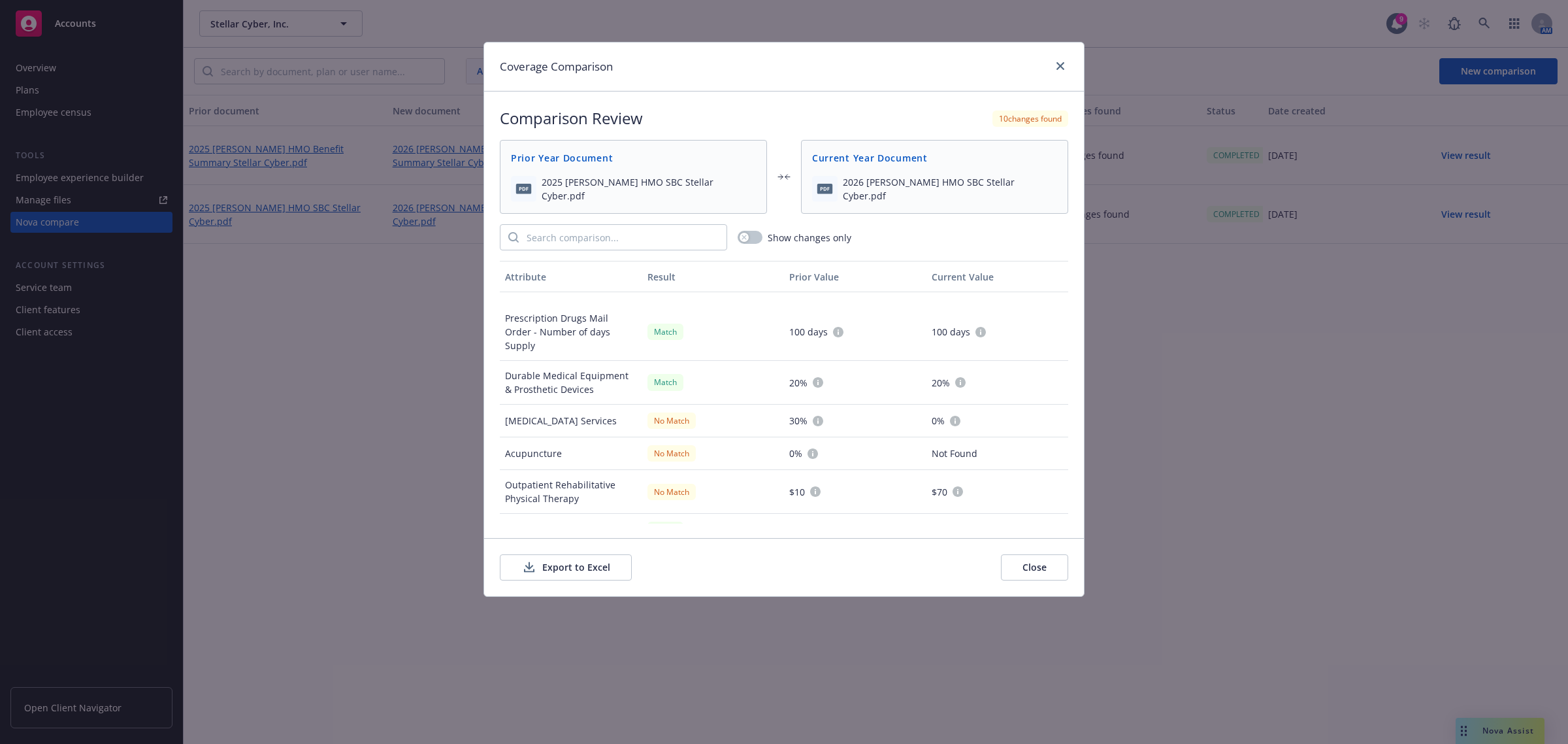
scroll to position [1001, 0]
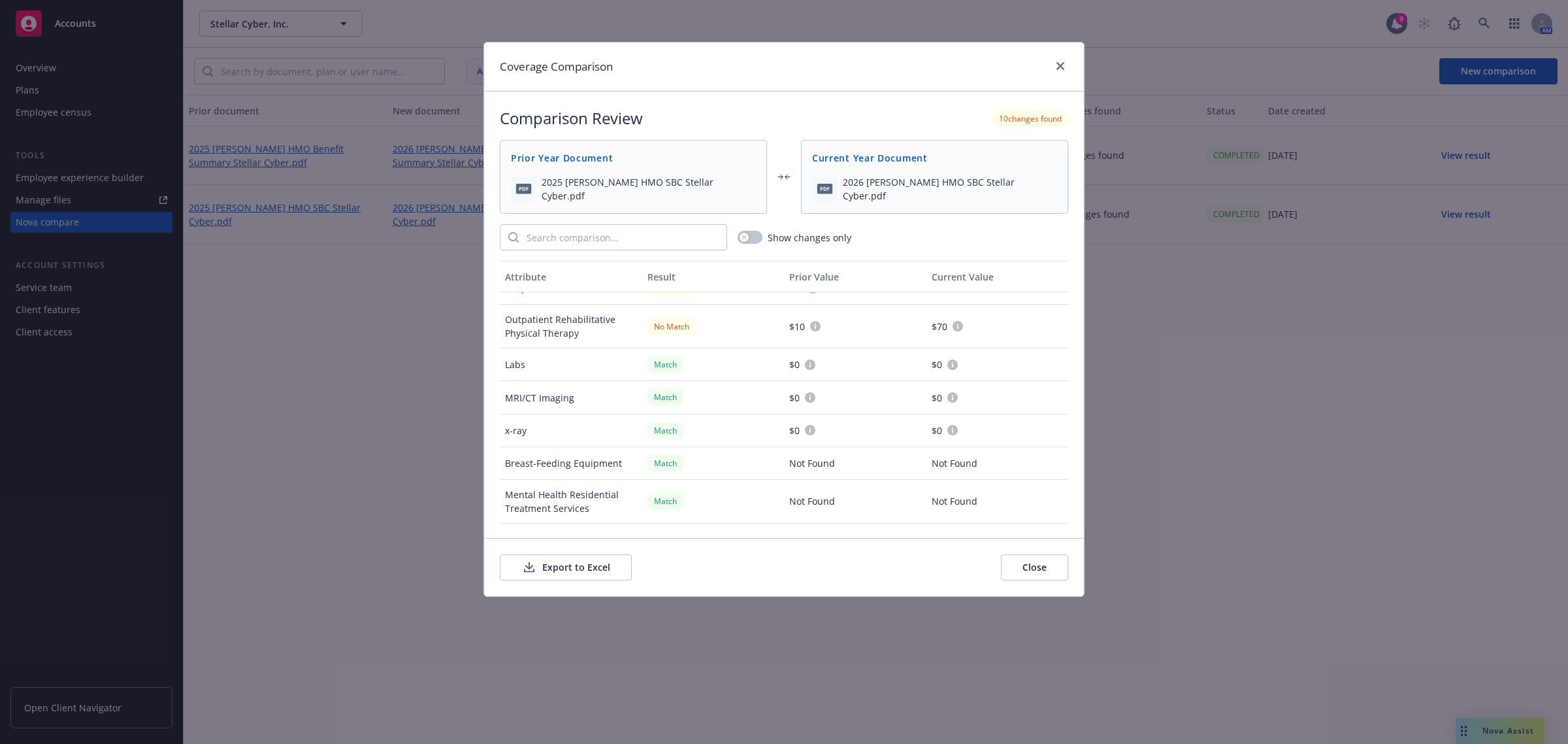
click at [531, 571] on icon at bounding box center [529, 567] width 15 height 16
click at [1033, 577] on button "Close" at bounding box center [1034, 568] width 67 height 26
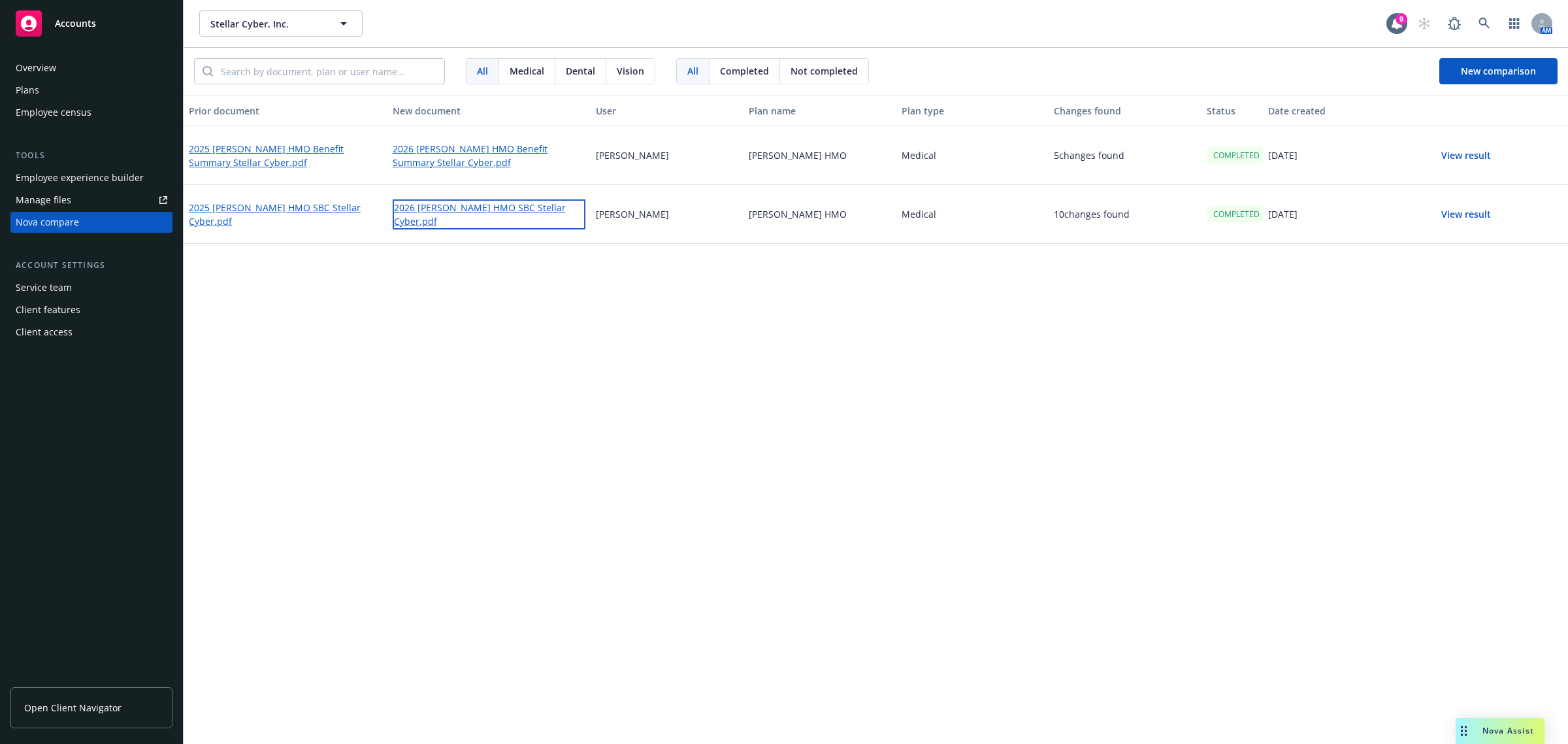
click at [408, 214] on link "2026 Kaiser HMO SBC Stellar Cyber.pdf" at bounding box center [489, 214] width 193 height 30
click at [305, 219] on link "2025 Kaiser HMO SBC Stellar Cyber.pdf" at bounding box center [285, 214] width 193 height 30
click at [266, 213] on link "2025 Kaiser HMO SBC Stellar Cyber.pdf" at bounding box center [285, 214] width 193 height 30
click at [56, 93] on div "Plans" at bounding box center [91, 90] width 152 height 21
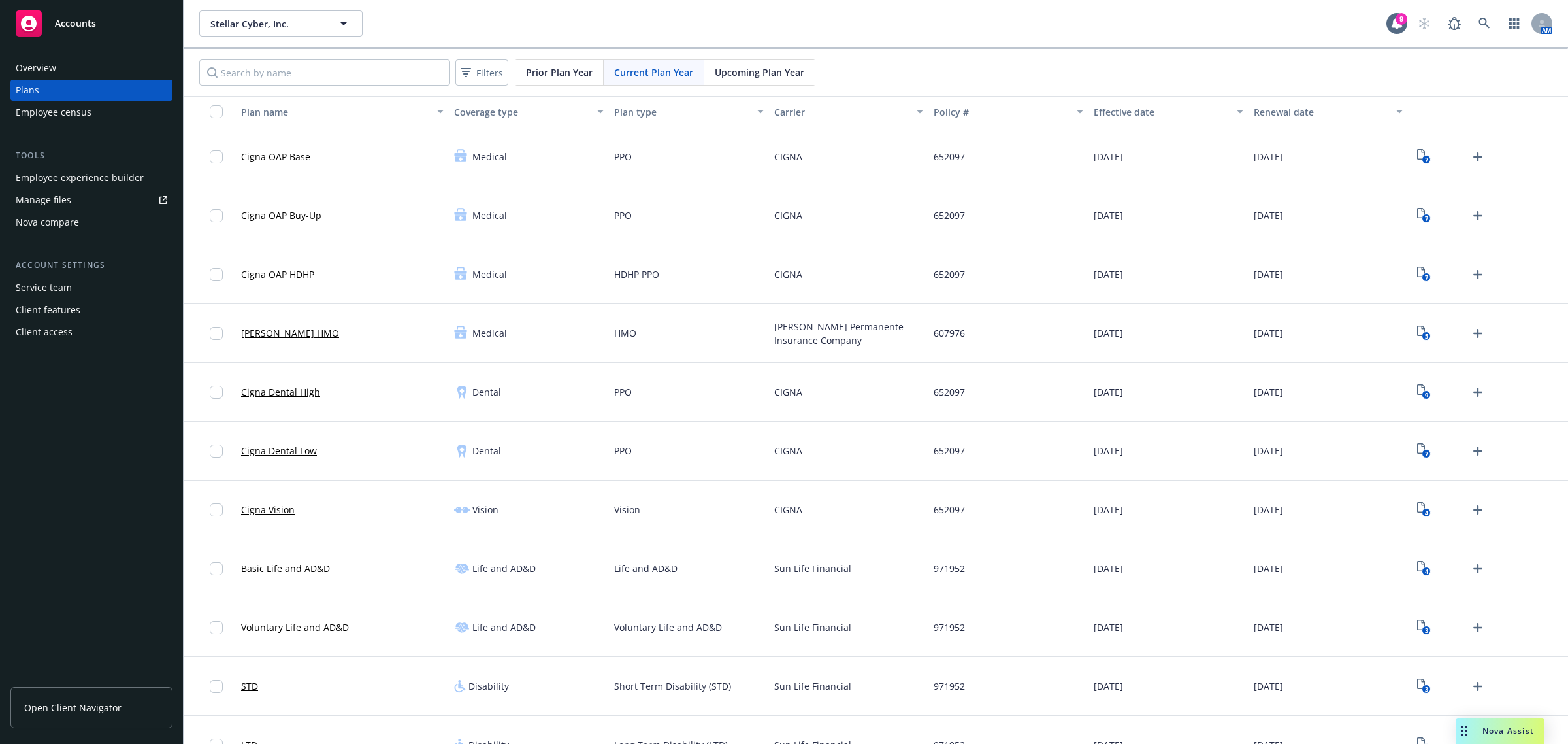
click at [757, 67] on span "Upcoming Plan Year" at bounding box center [759, 72] width 89 height 14
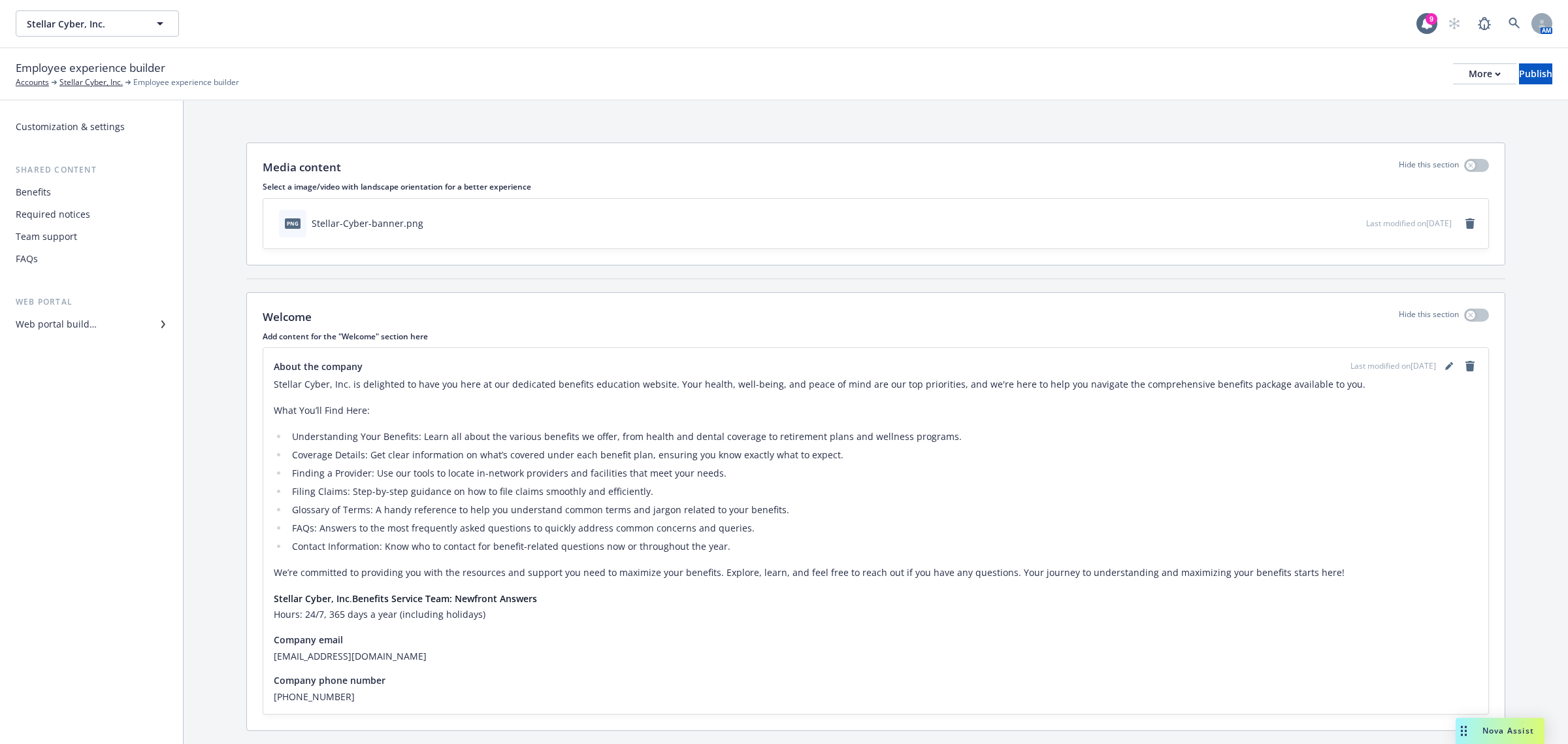
click at [69, 196] on div "Benefits" at bounding box center [91, 192] width 152 height 21
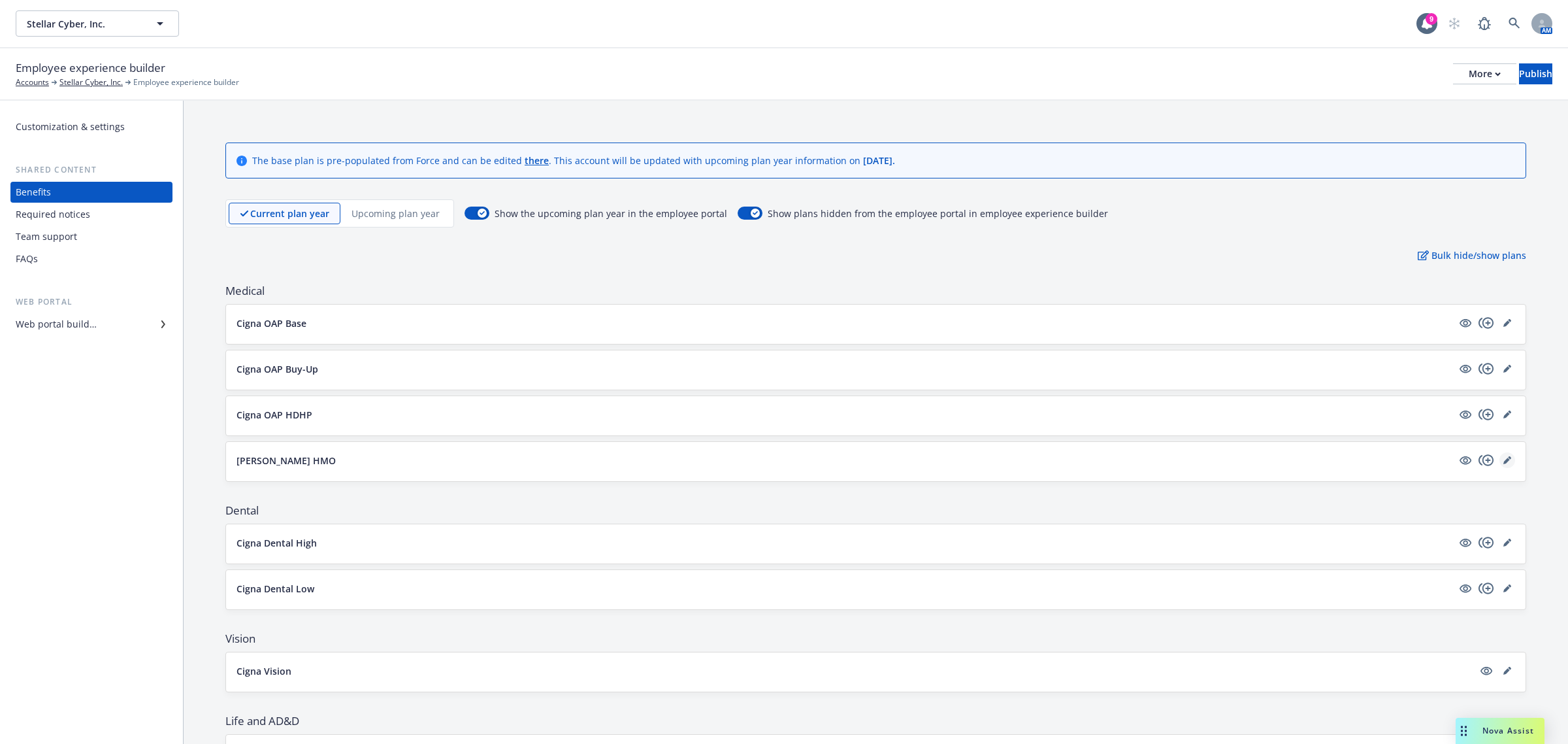
click at [1503, 461] on icon "editPencil" at bounding box center [1507, 460] width 8 height 8
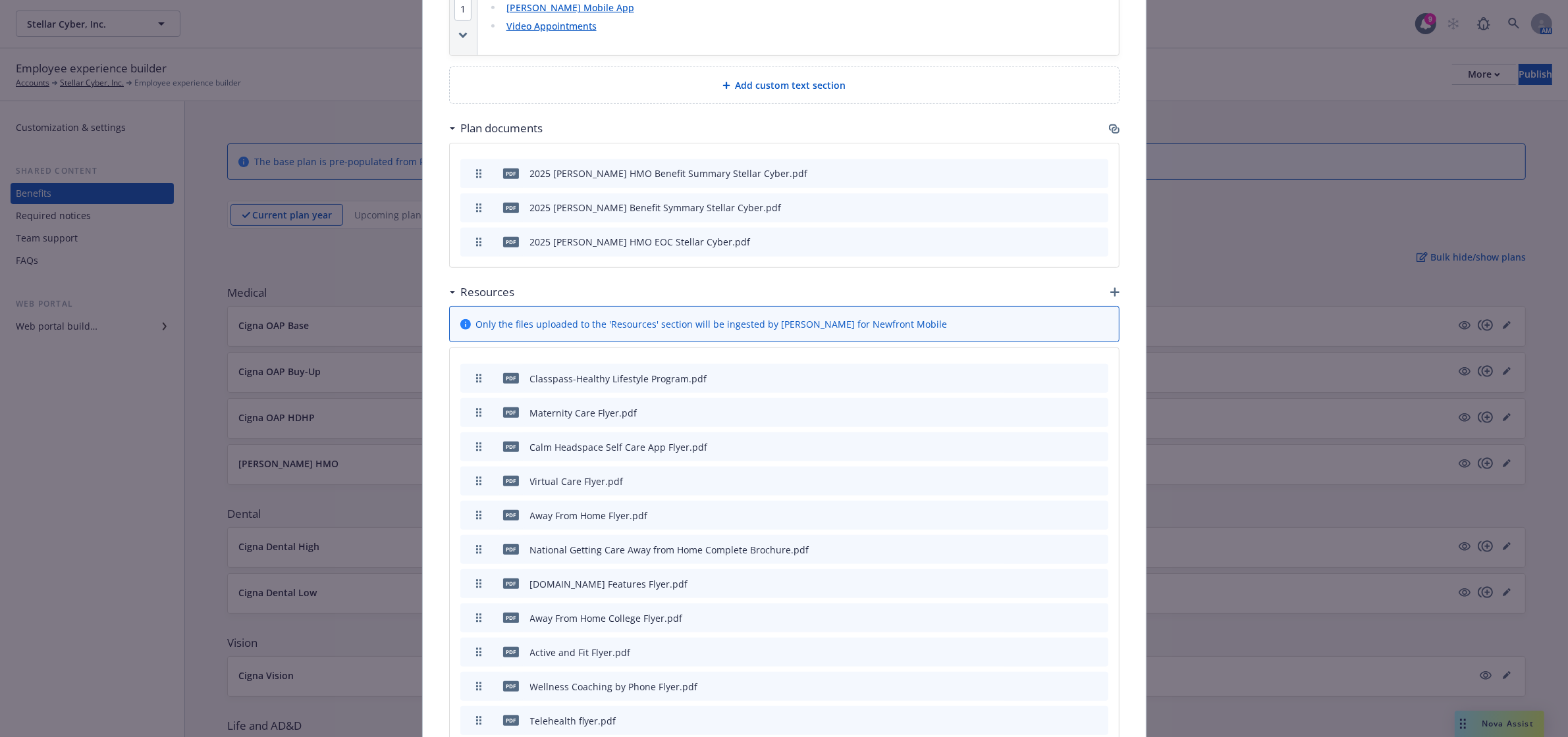
scroll to position [854, 0]
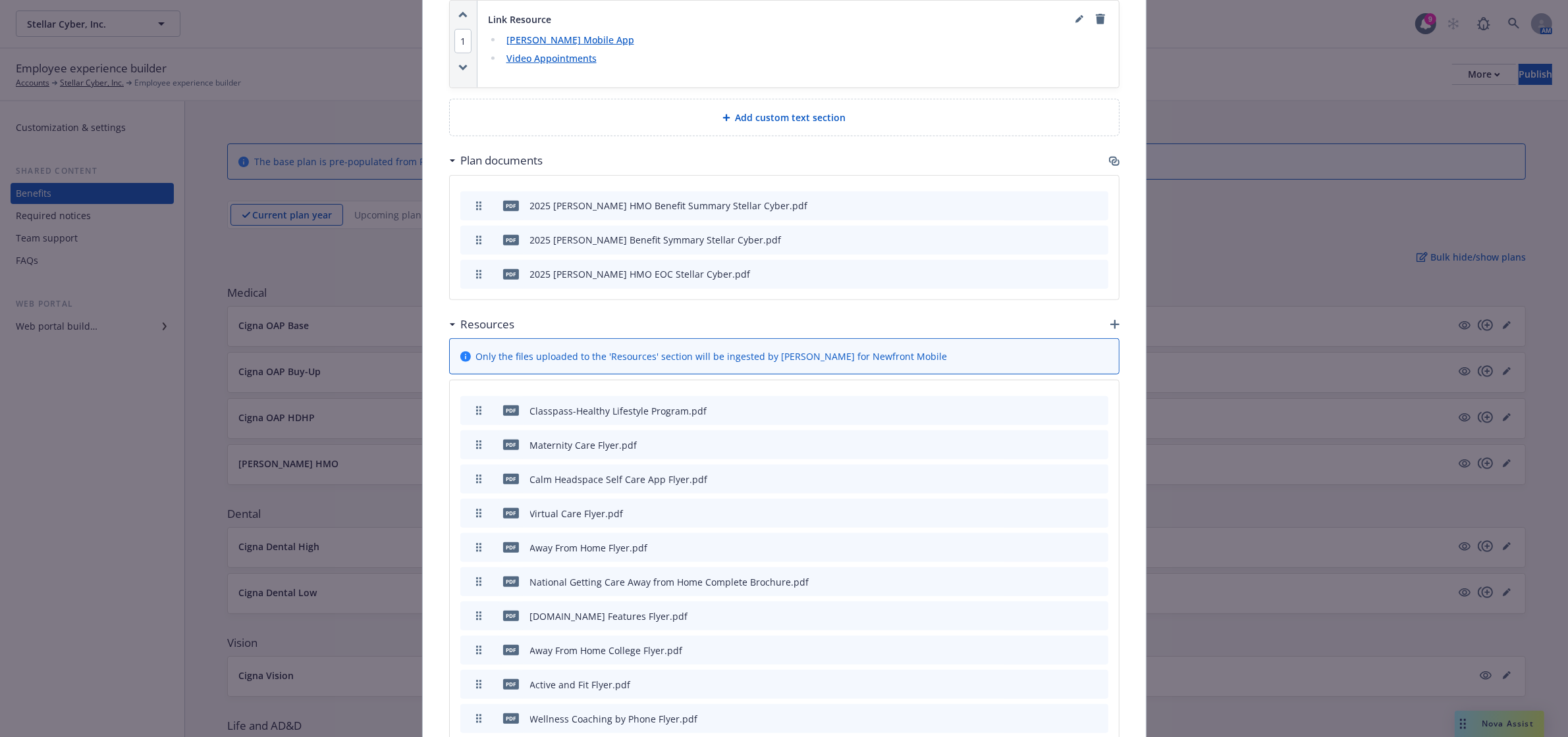
click at [1109, 156] on icon "button" at bounding box center [1114, 161] width 11 height 11
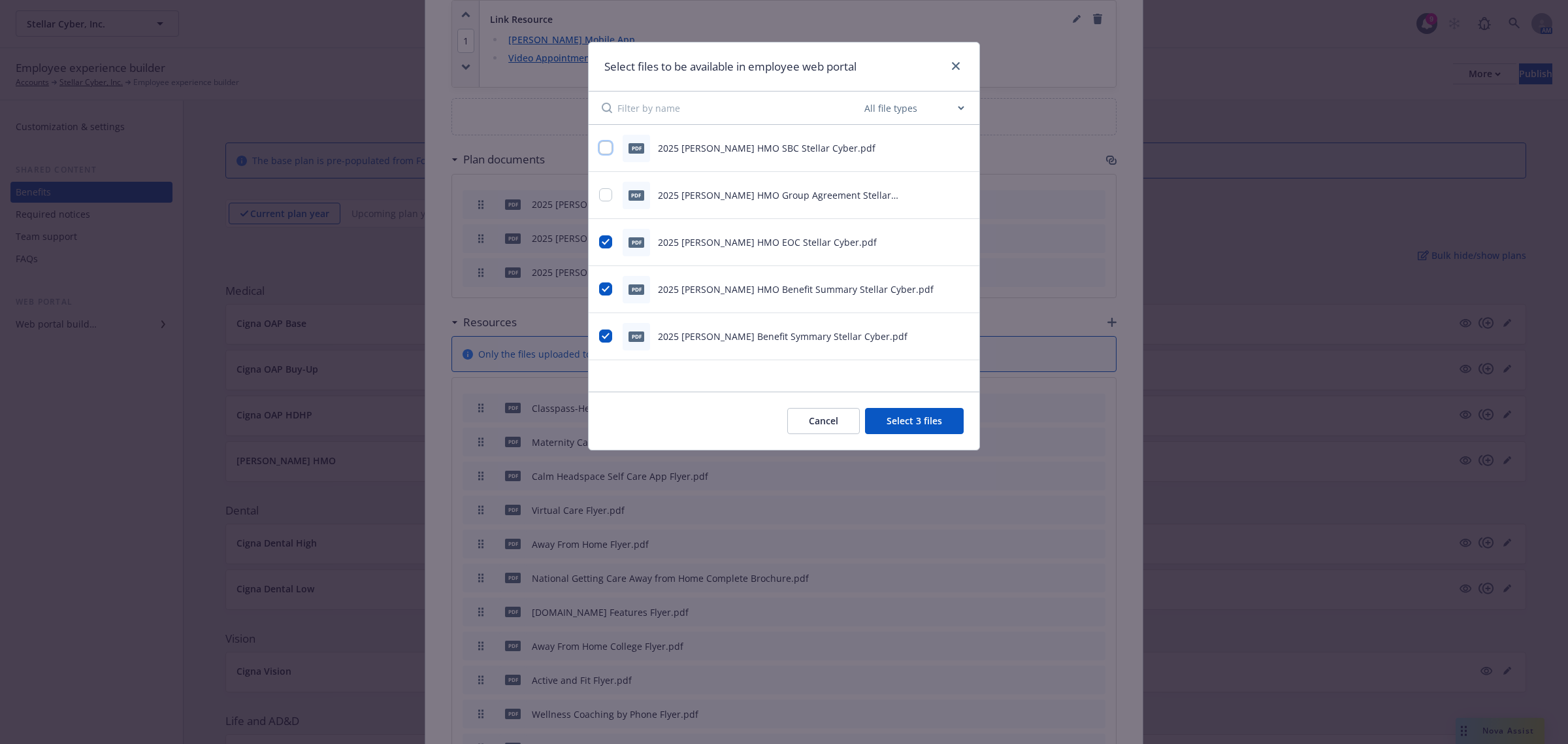
click at [603, 147] on input "checkbox" at bounding box center [605, 147] width 13 height 13
checkbox input "true"
click at [928, 418] on button "Select 4 files" at bounding box center [914, 421] width 99 height 26
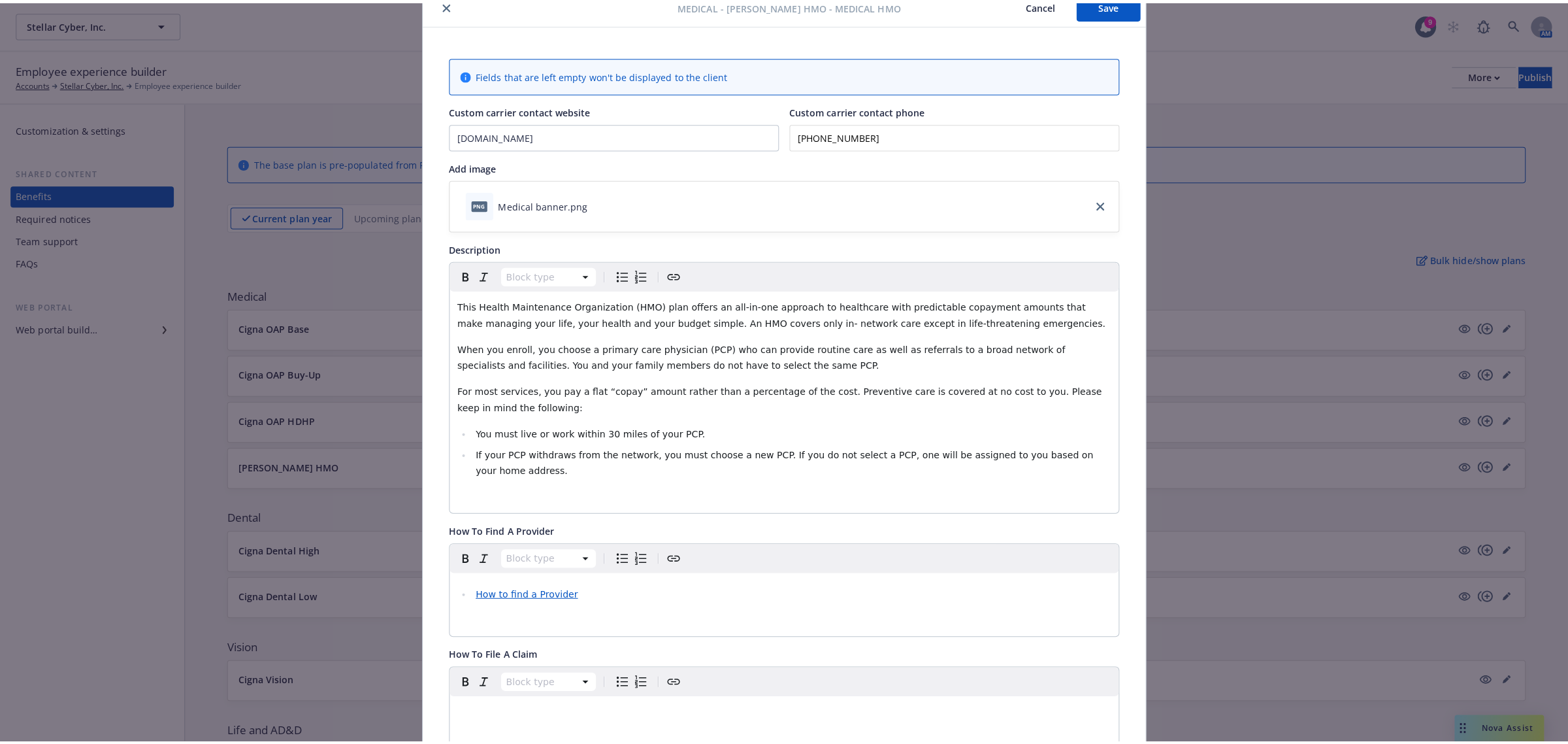
scroll to position [0, 0]
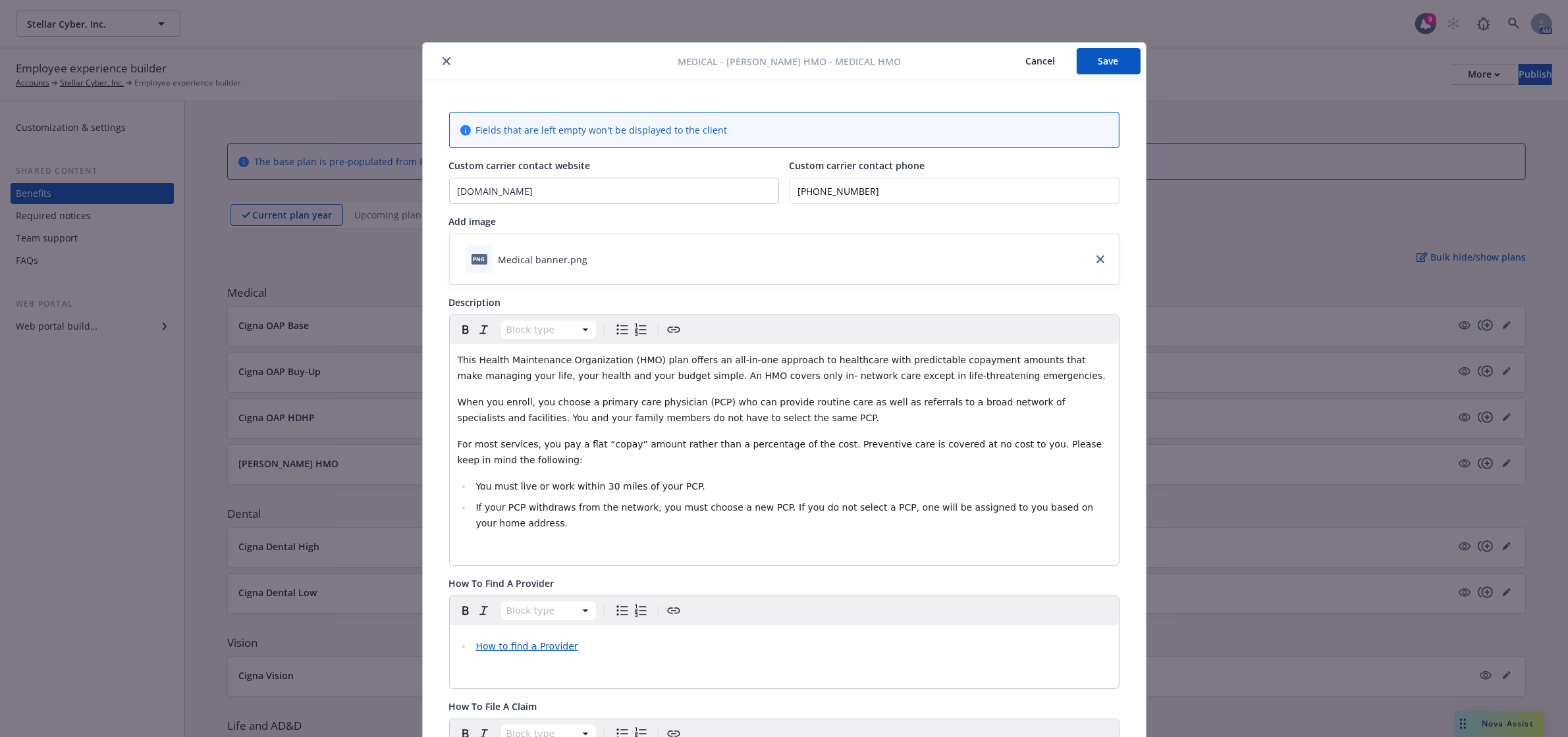
click at [1118, 64] on button "Save" at bounding box center [1108, 61] width 64 height 26
click at [438, 57] on button "close" at bounding box center [446, 61] width 16 height 16
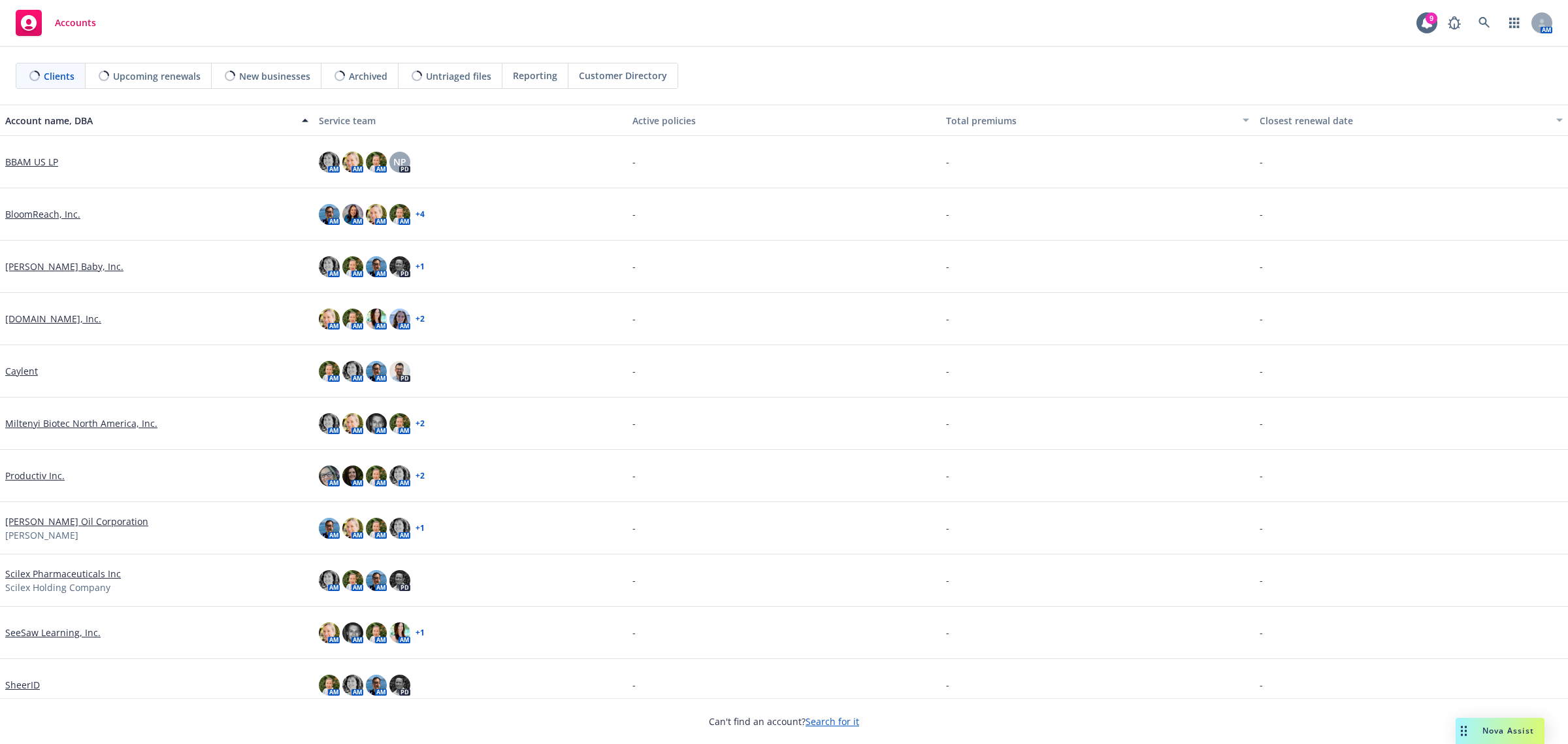
click at [1520, 727] on span "Nova Assist" at bounding box center [1507, 730] width 52 height 11
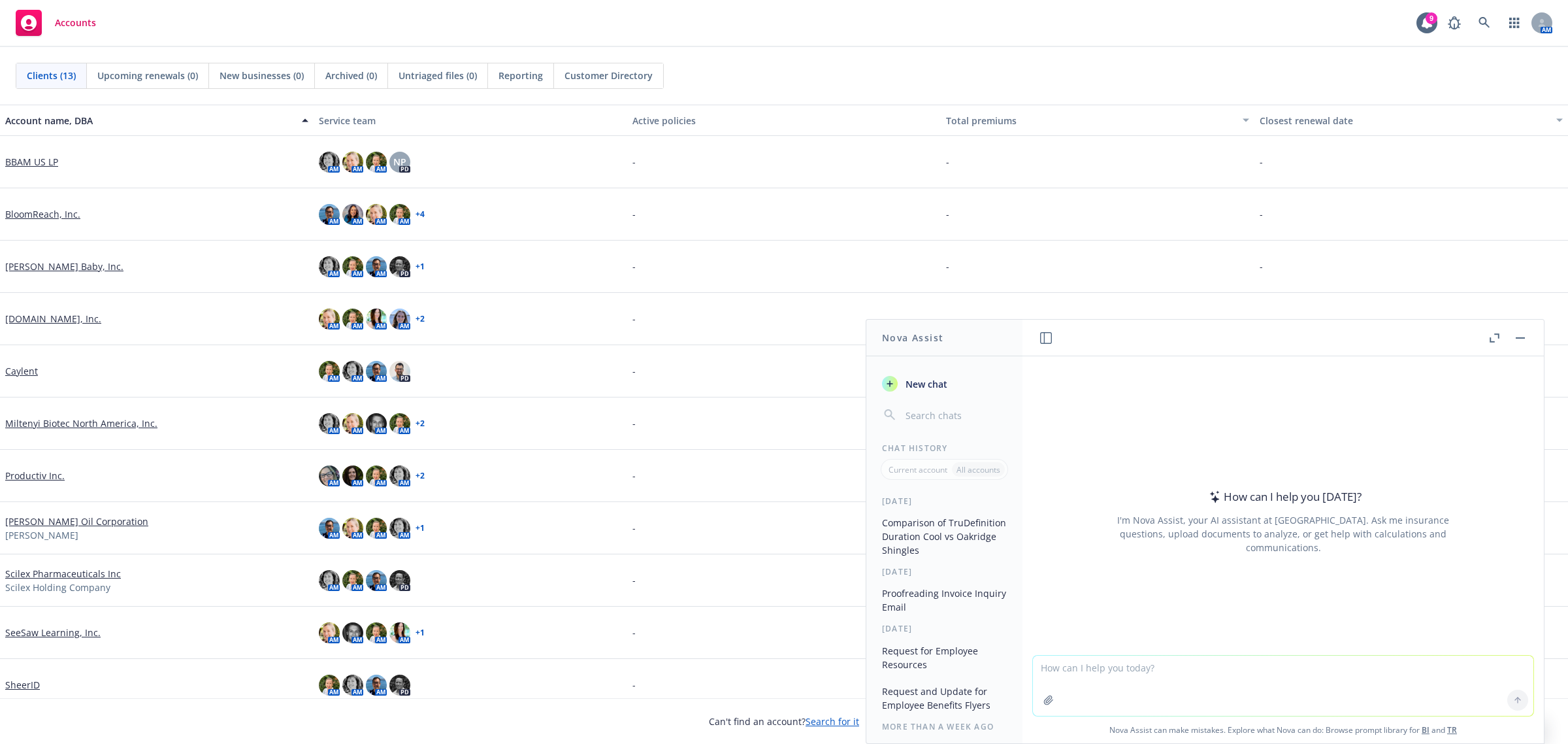
click at [1251, 683] on textarea at bounding box center [1283, 685] width 500 height 60
paste textarea "Hi Amanda, I hope you are well. We are providing you with the 2026 Employee Rat…"
type textarea "Hi Amanda, I hope you are well. We are providing you with the 2026 Employee Rat…"
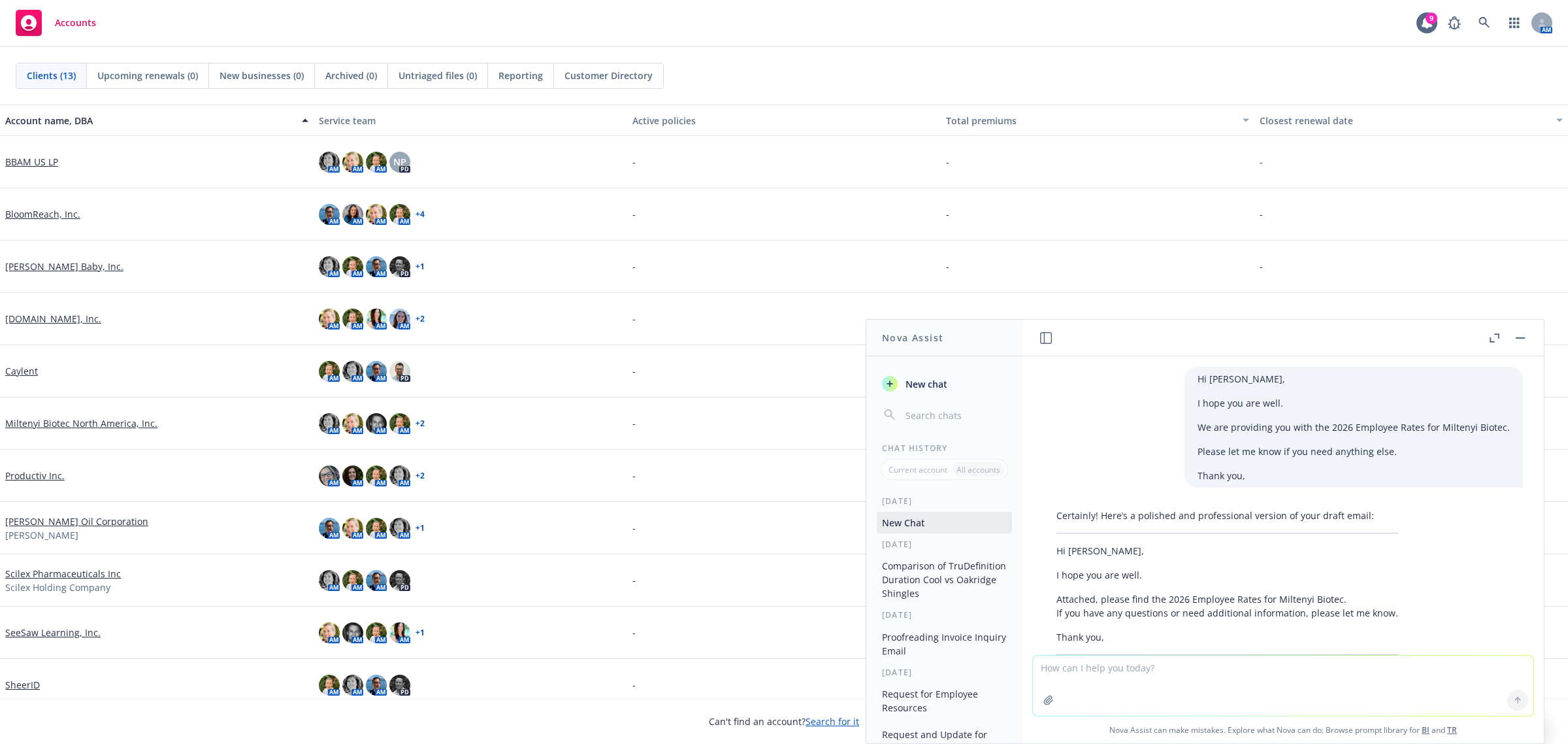
scroll to position [85, 0]
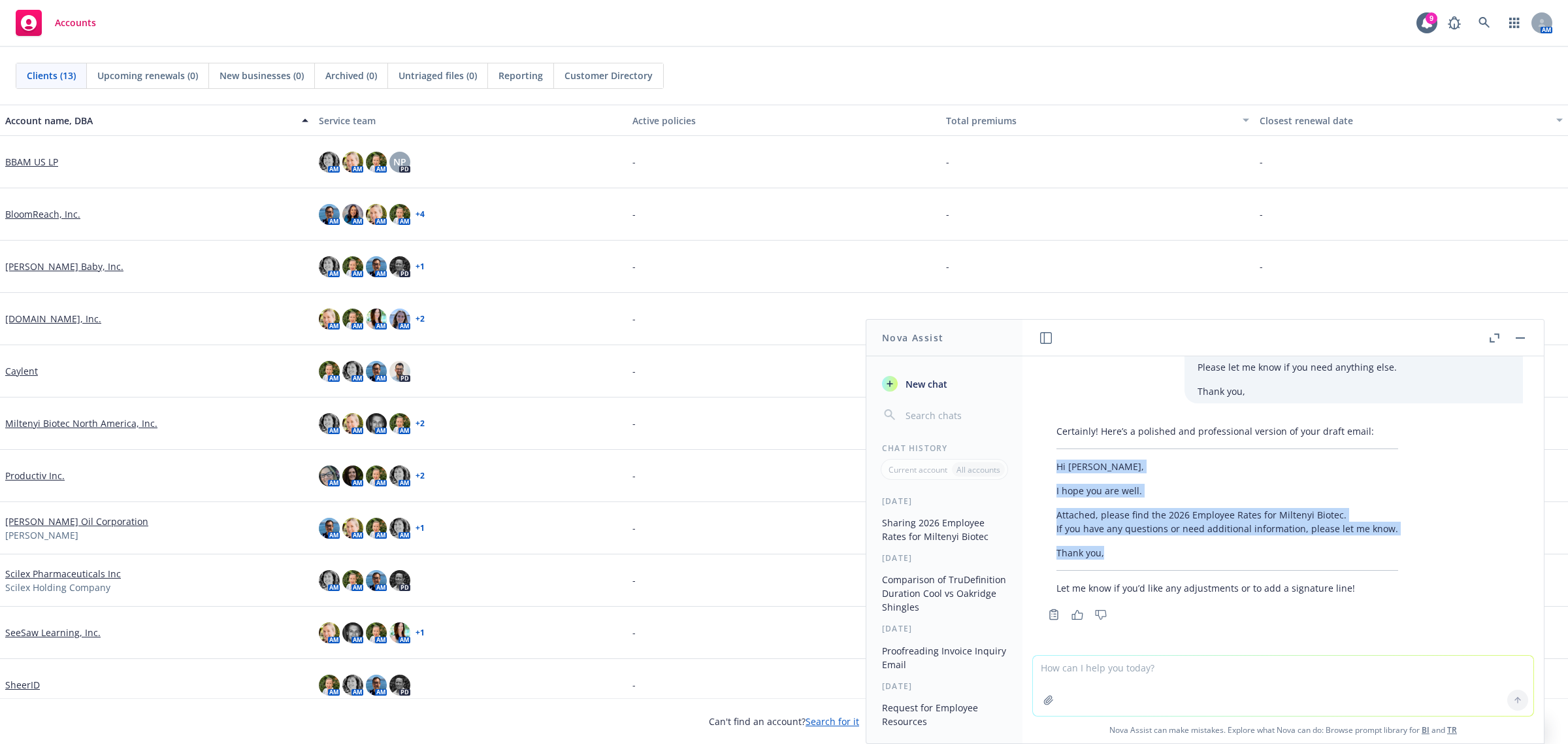
drag, startPoint x: 1117, startPoint y: 550, endPoint x: 1052, endPoint y: 468, distance: 104.6
click at [1052, 468] on div "Certainly! Here’s a polished and professional version of your draft email: Hi A…" at bounding box center [1227, 509] width 368 height 181
copy div "Hi Amanda, I hope you are well. Attached, please find the 2026 Employee Rates f…"
click at [1516, 338] on rect "button" at bounding box center [1520, 338] width 9 height 2
